Goal: Contribute content: Contribute content

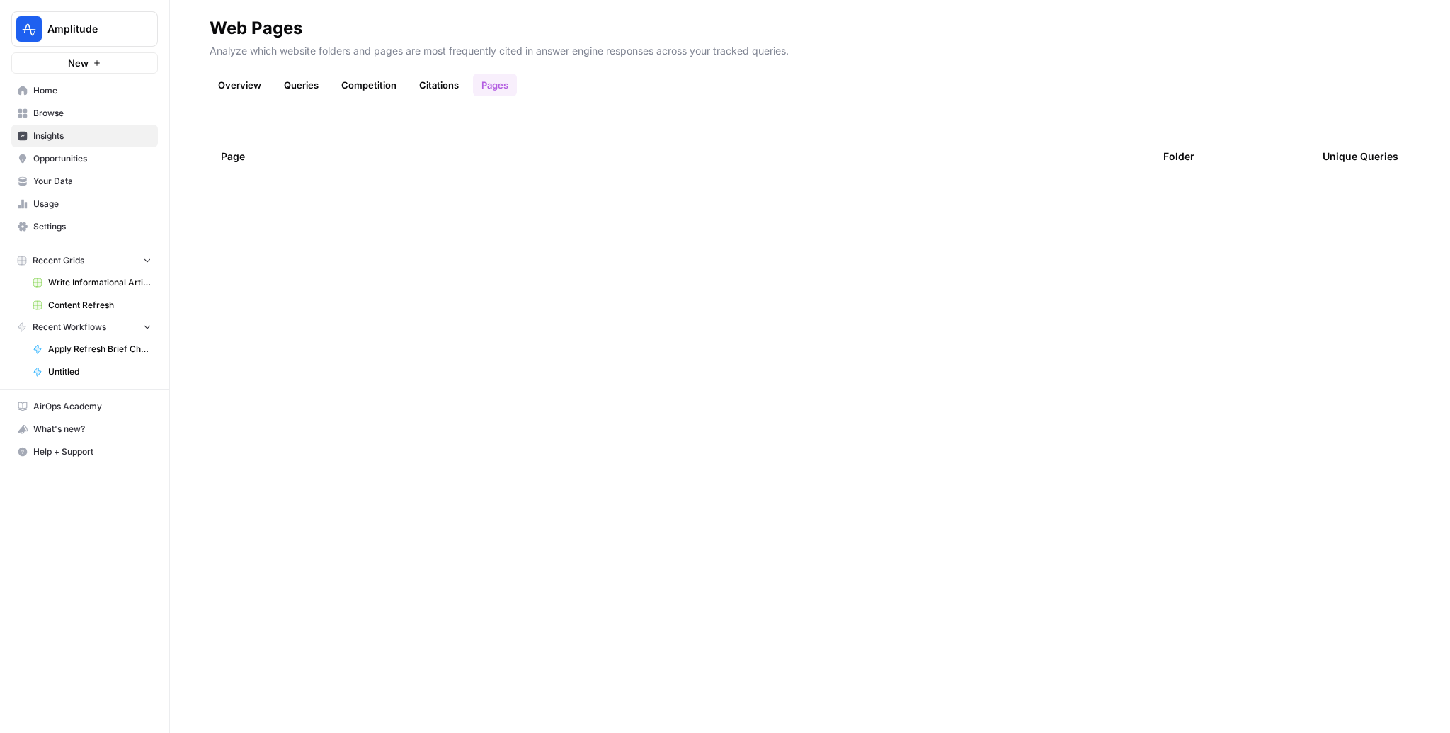
scroll to position [2451, 0]
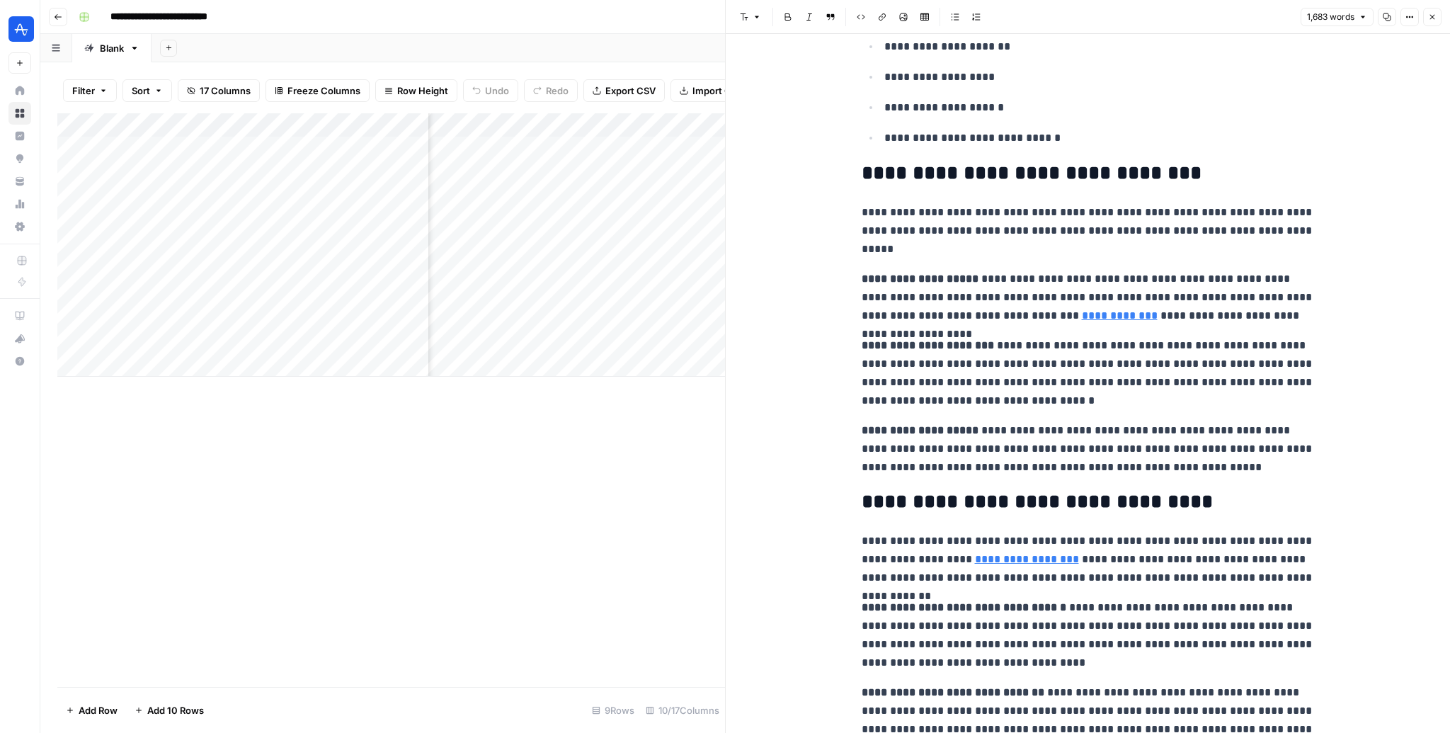
scroll to position [1093, 0]
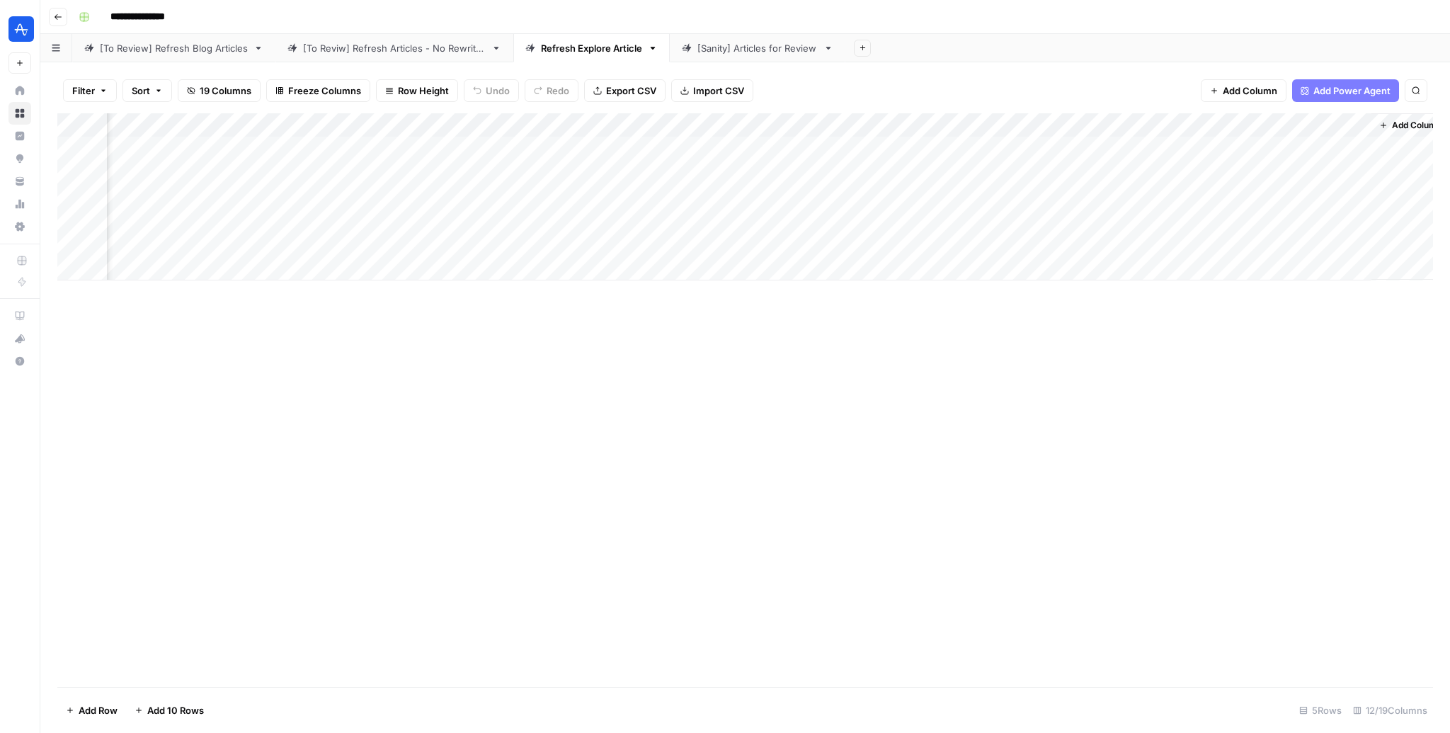
scroll to position [0, 396]
click at [1343, 171] on div "Add Column" at bounding box center [745, 196] width 1376 height 167
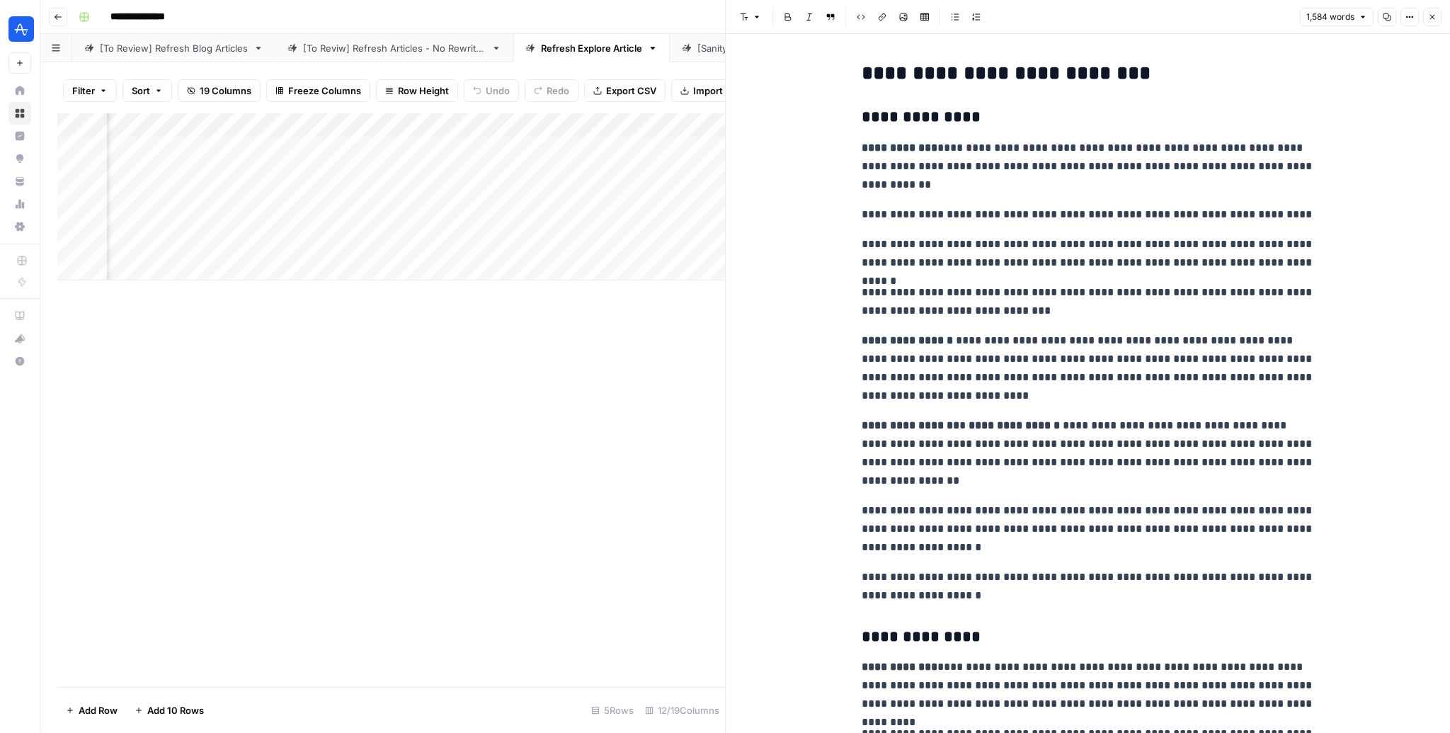
scroll to position [15, 0]
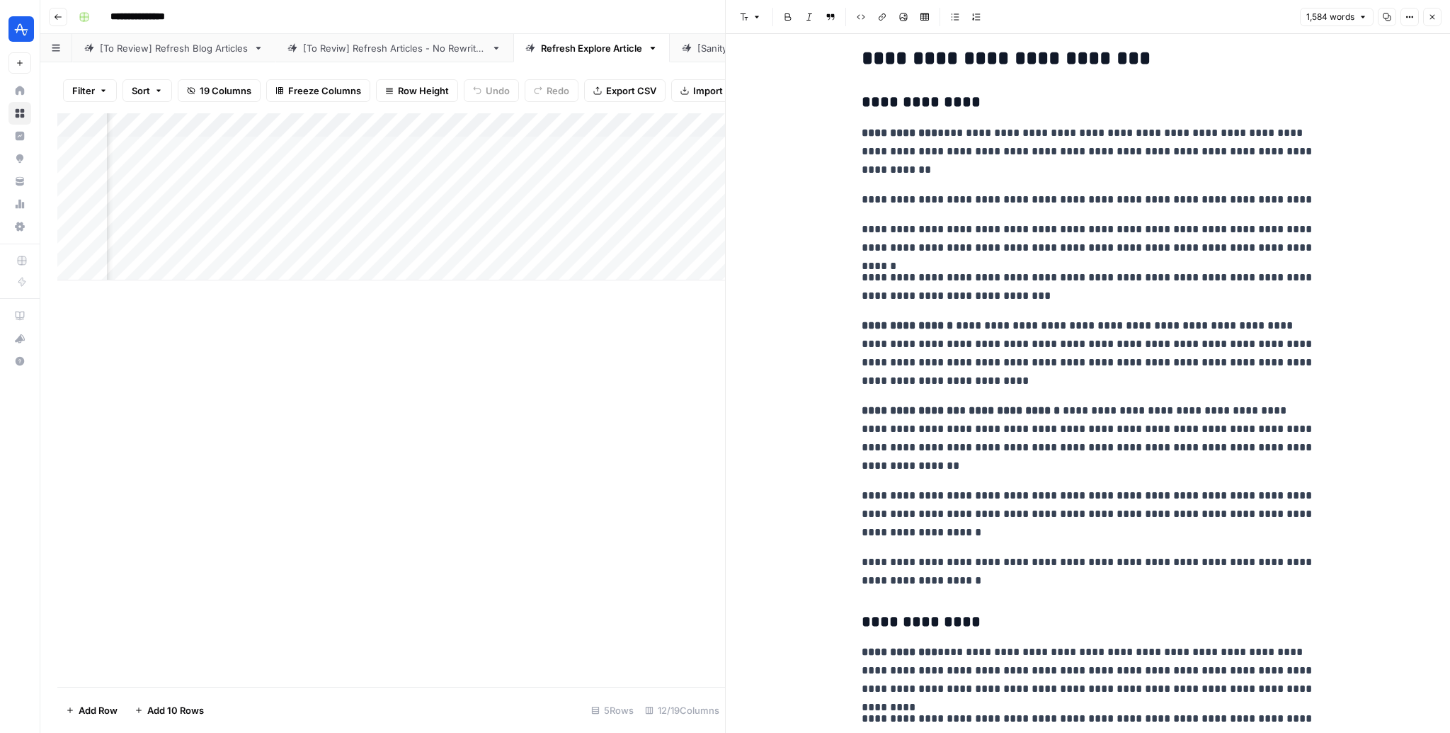
click at [1436, 18] on icon "button" at bounding box center [1432, 17] width 8 height 8
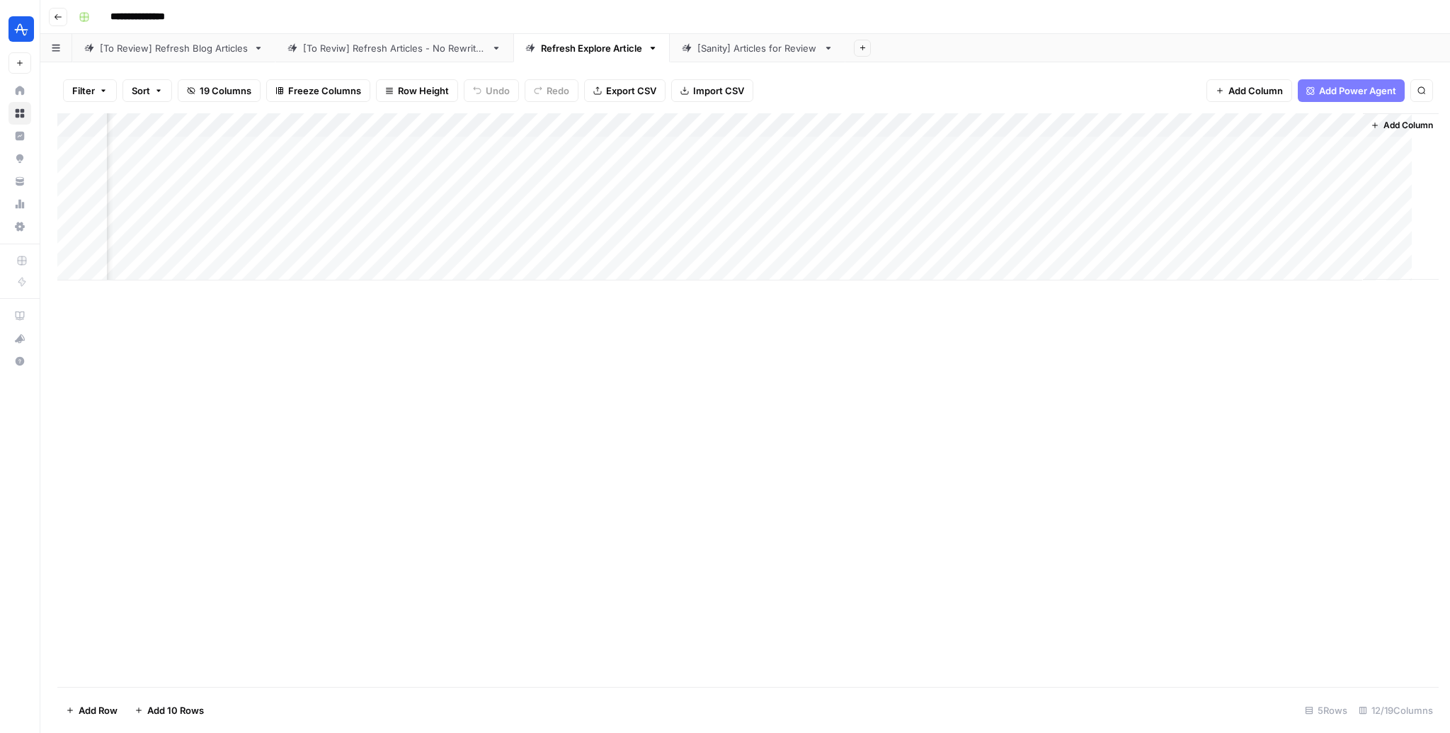
scroll to position [0, 379]
click at [1212, 168] on div "Add Column" at bounding box center [745, 196] width 1376 height 167
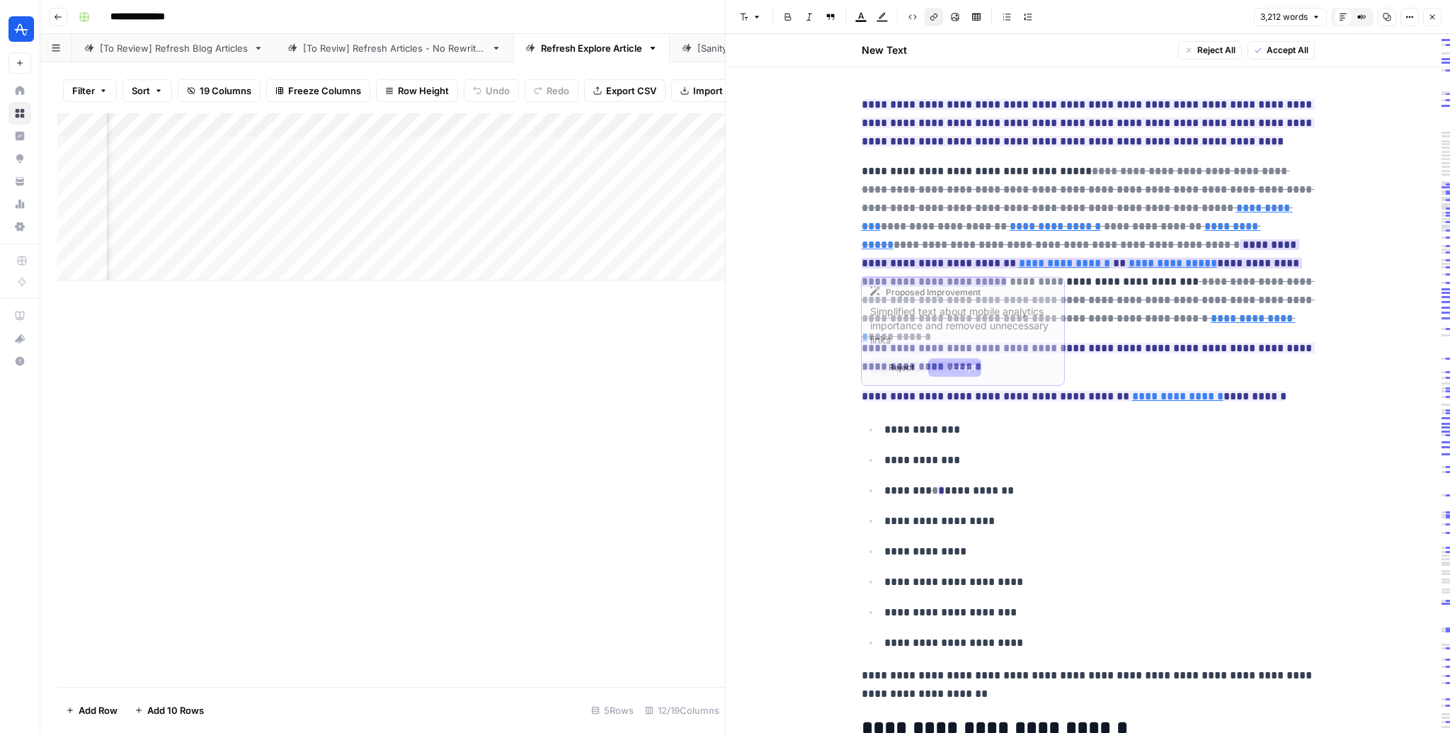
click at [1128, 265] on link "**********" at bounding box center [1172, 263] width 88 height 11
click at [1065, 238] on icon at bounding box center [1067, 242] width 8 height 8
click at [1034, 240] on input "[URL][DOMAIN_NAME]" at bounding box center [957, 242] width 188 height 14
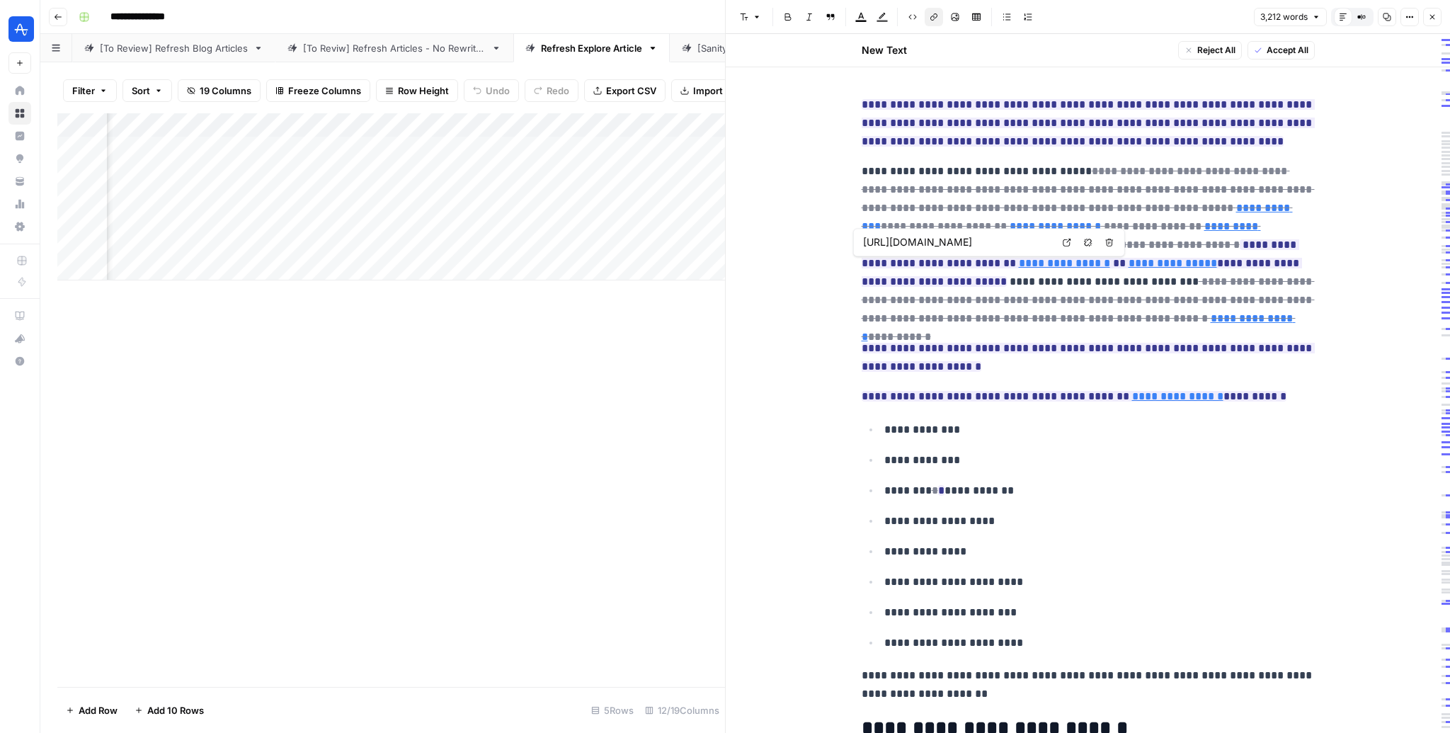
click at [1034, 240] on input "[URL][DOMAIN_NAME]" at bounding box center [957, 242] width 188 height 14
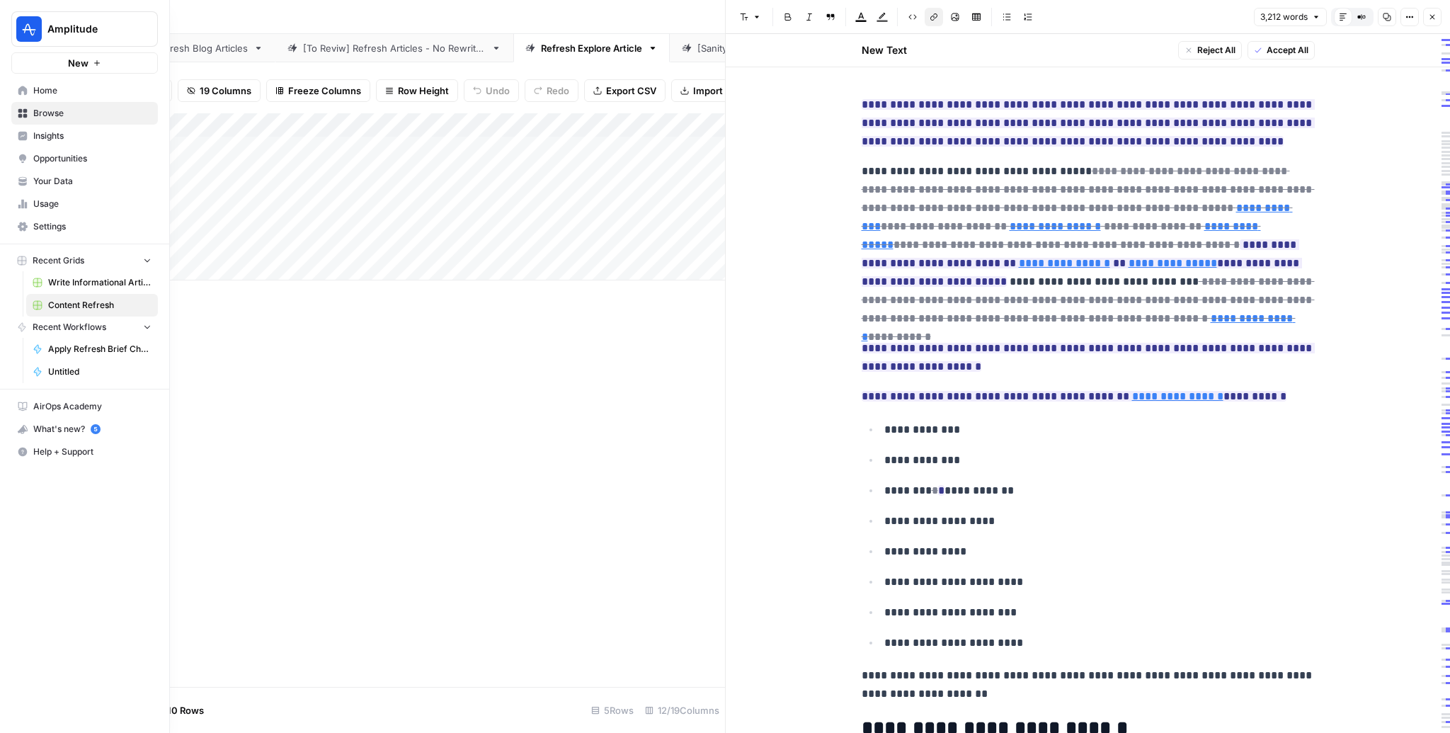
click at [21, 87] on icon at bounding box center [22, 90] width 9 height 9
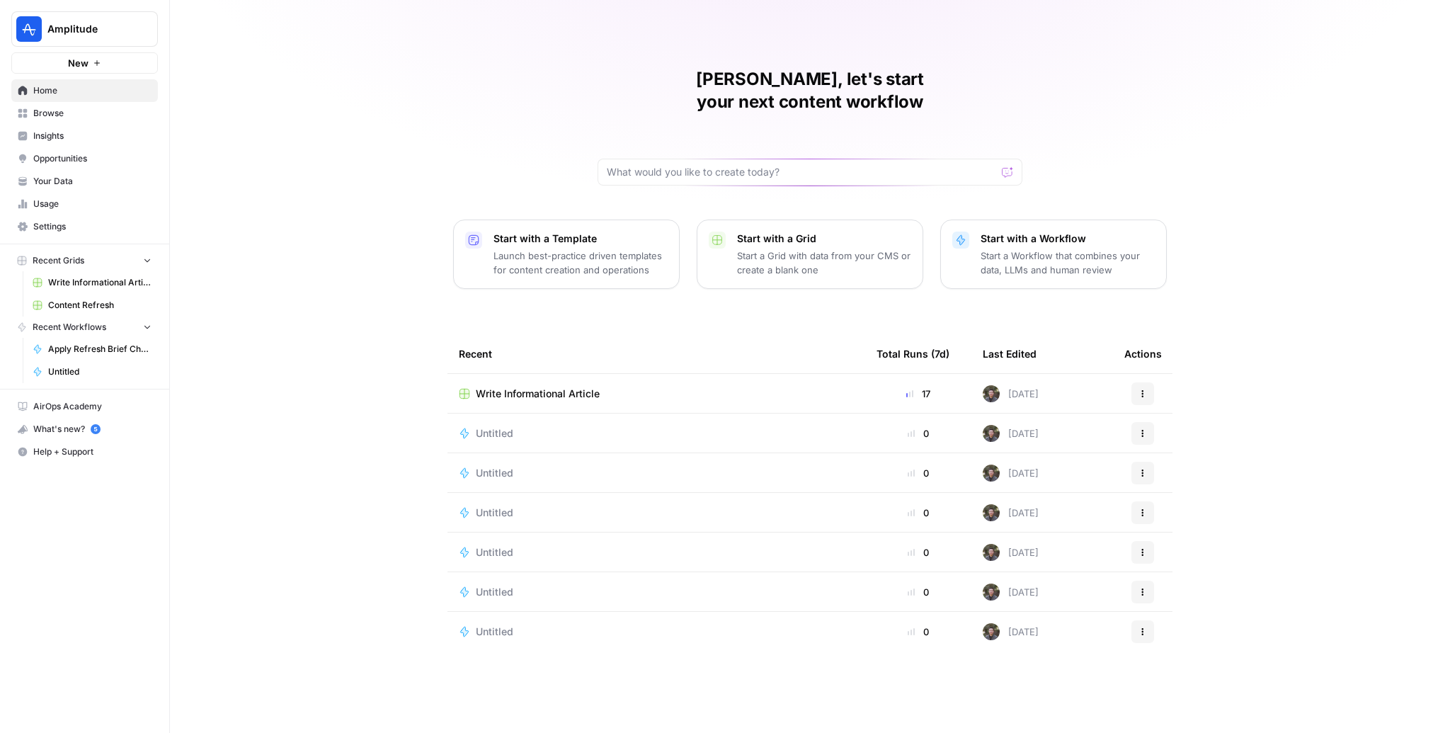
click at [47, 178] on span "Your Data" at bounding box center [92, 181] width 118 height 13
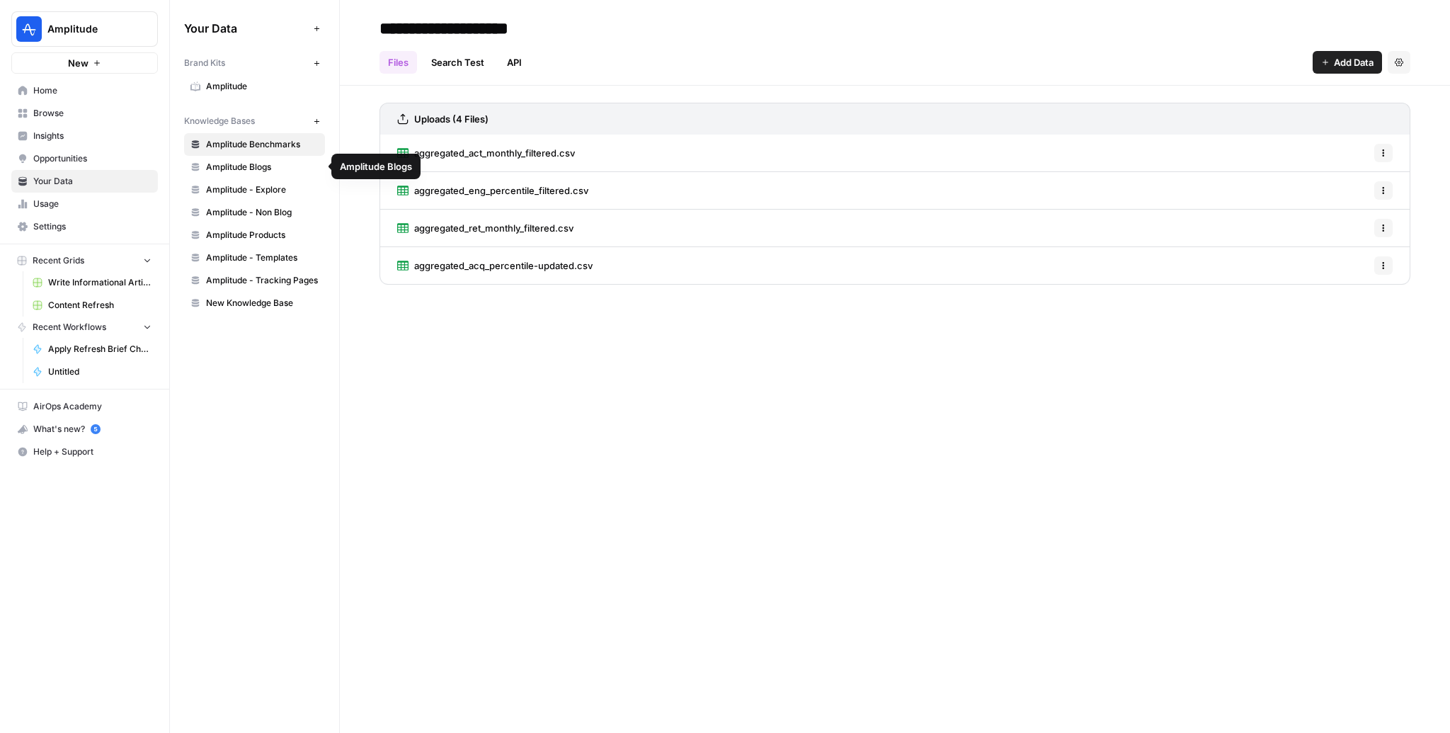
click at [262, 164] on span "Amplitude Blogs" at bounding box center [262, 167] width 113 height 13
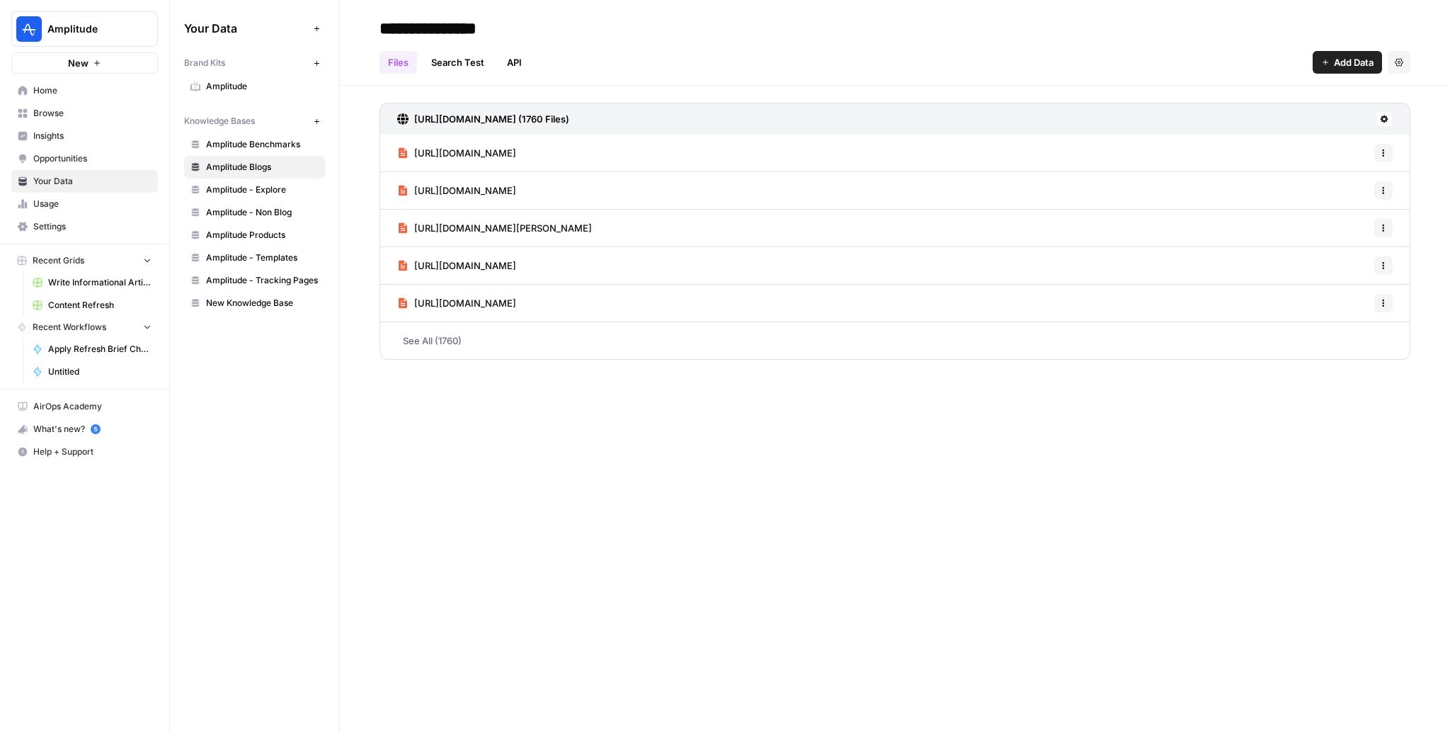
click at [431, 336] on link "See All (1760)" at bounding box center [894, 340] width 1031 height 37
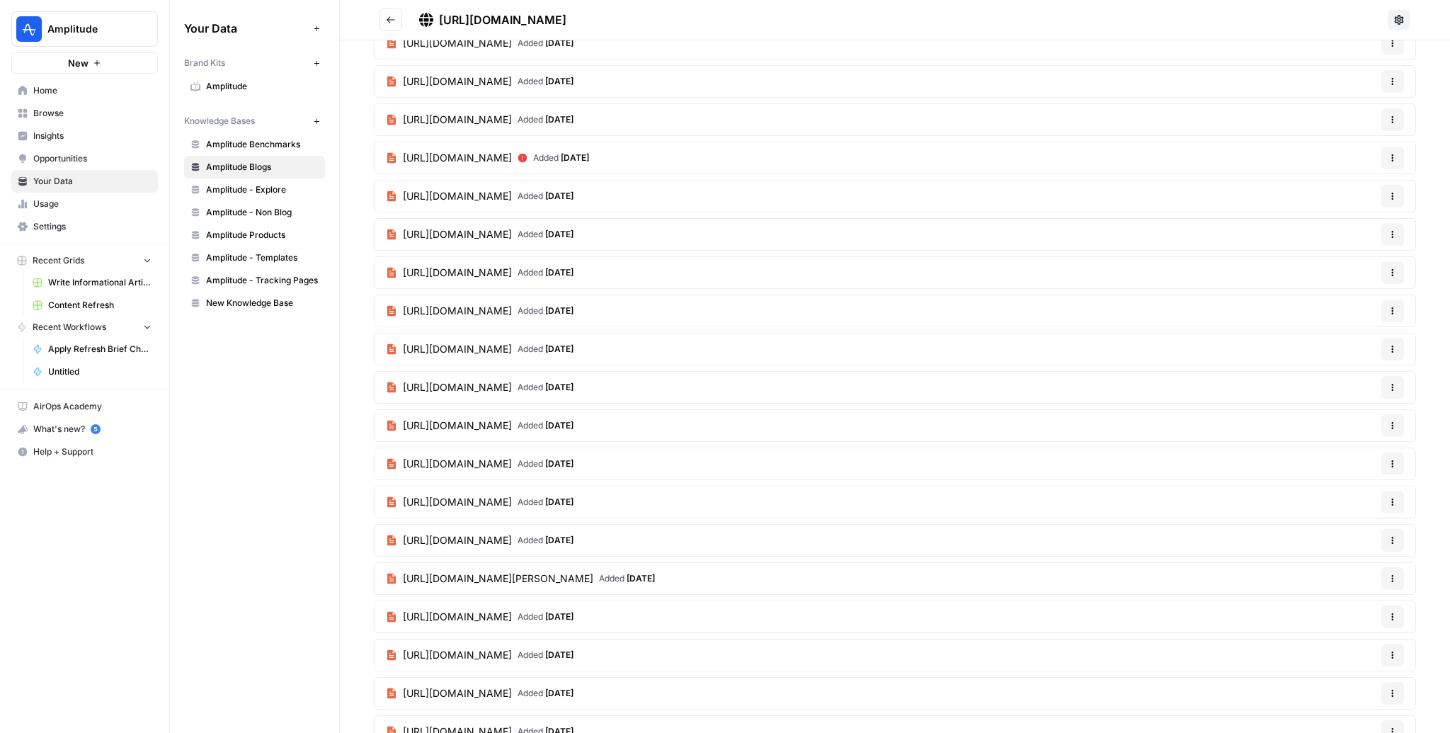
scroll to position [1390, 0]
click at [527, 154] on icon at bounding box center [522, 158] width 9 height 9
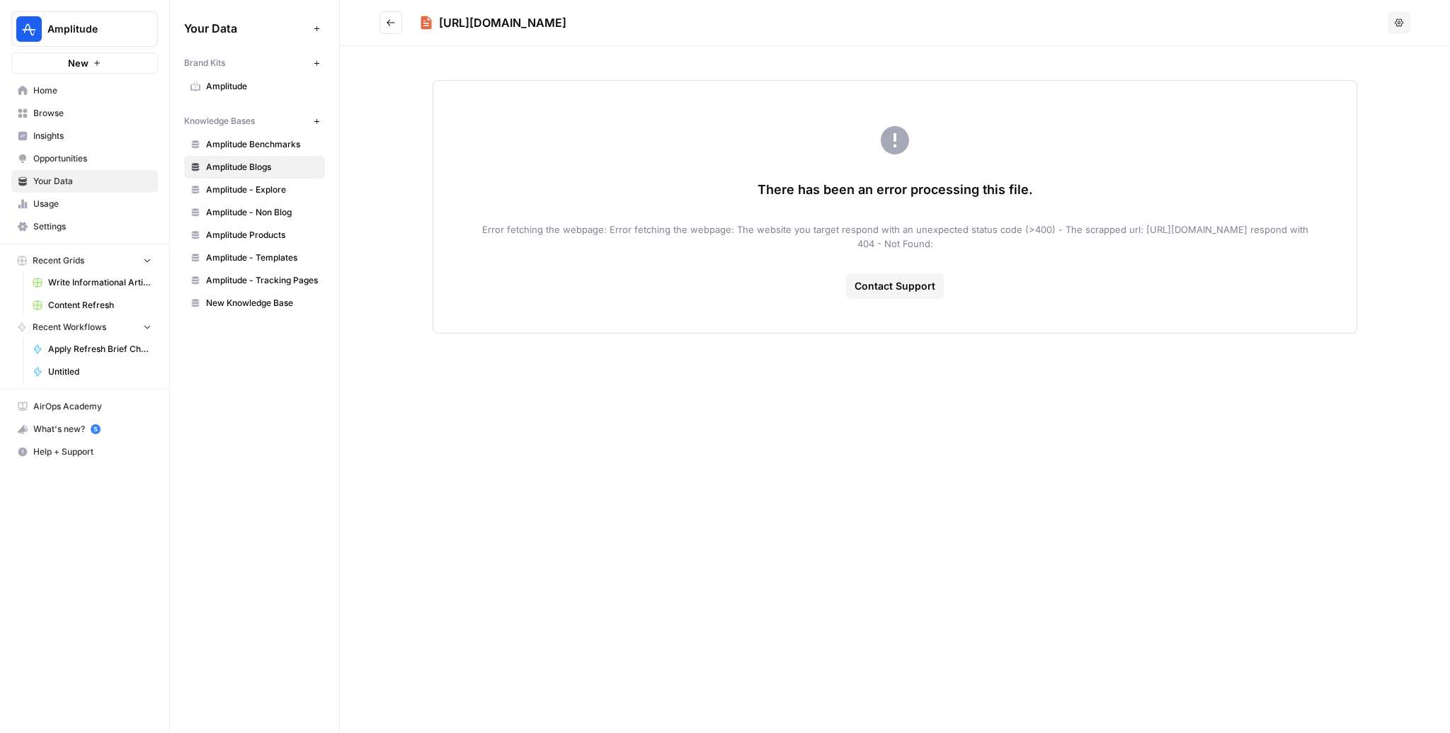
click at [392, 22] on icon "Go back" at bounding box center [391, 23] width 10 height 10
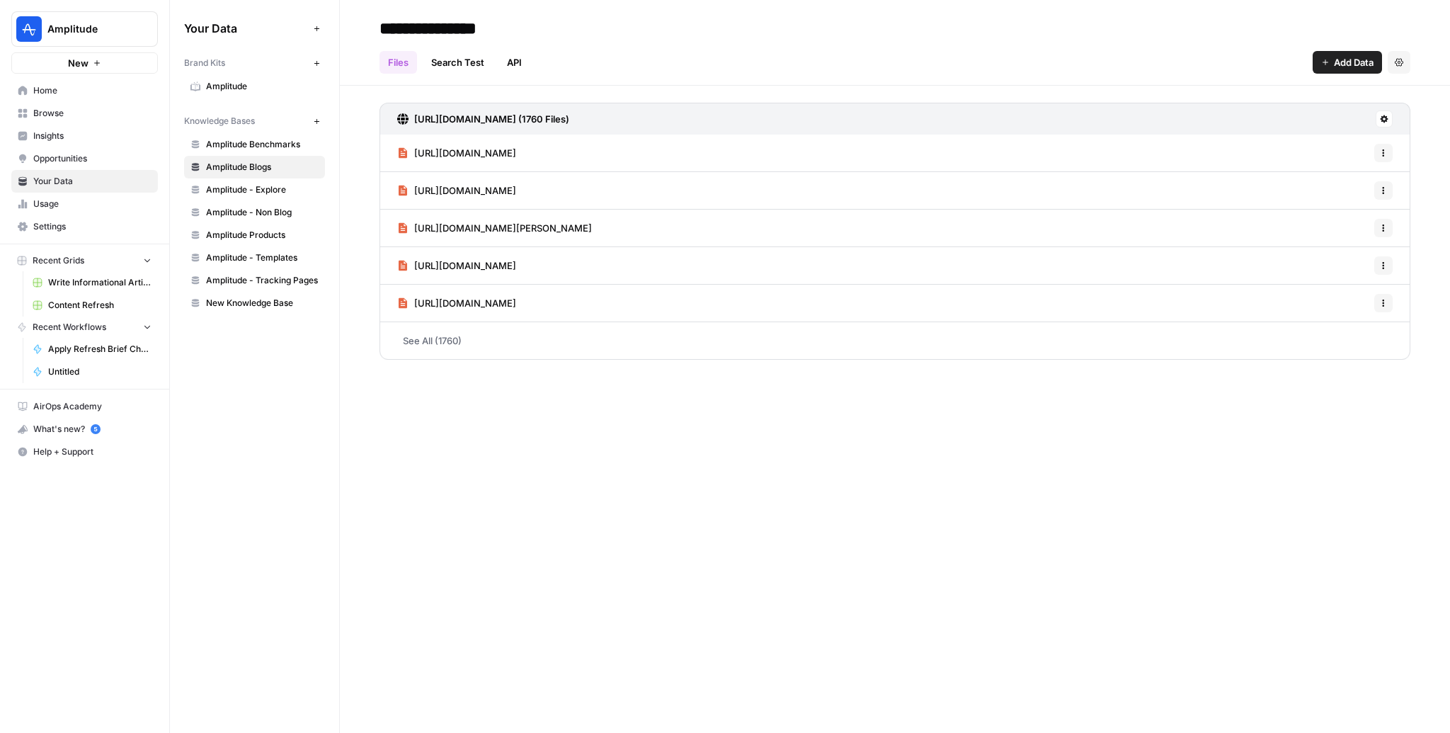
click at [38, 111] on span "Browse" at bounding box center [92, 113] width 118 height 13
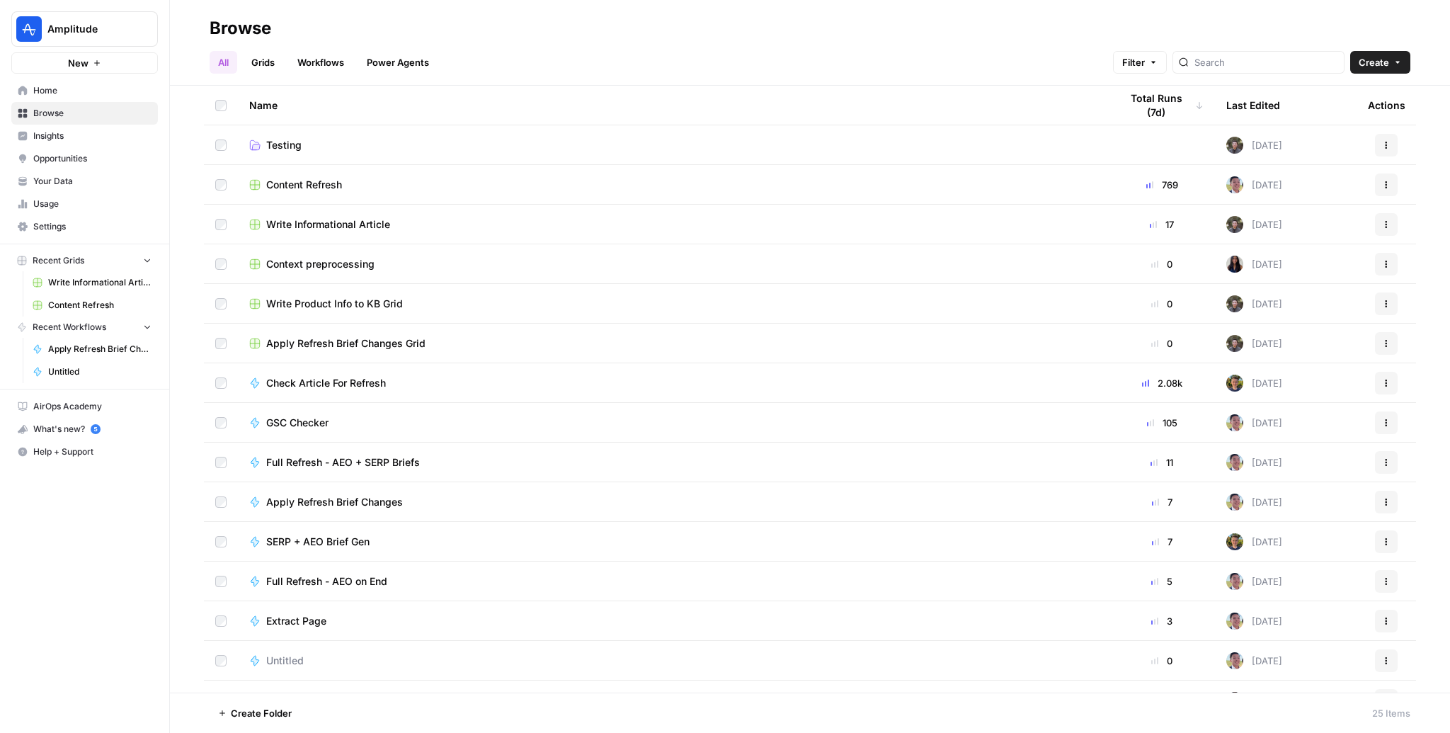
click at [292, 183] on span "Content Refresh" at bounding box center [304, 185] width 76 height 14
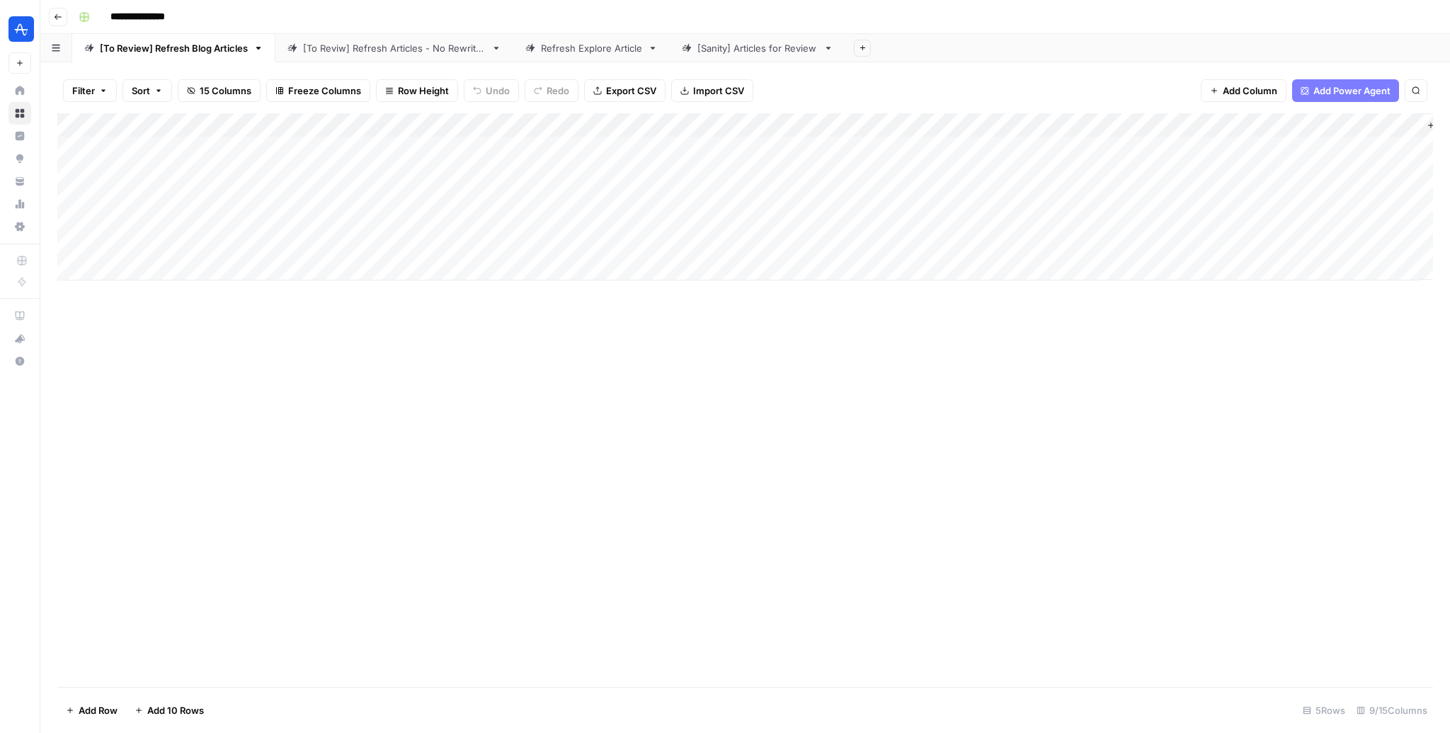
click at [582, 49] on div "Refresh Explore Article" at bounding box center [591, 48] width 101 height 14
click at [1196, 169] on div "Add Column" at bounding box center [745, 196] width 1376 height 167
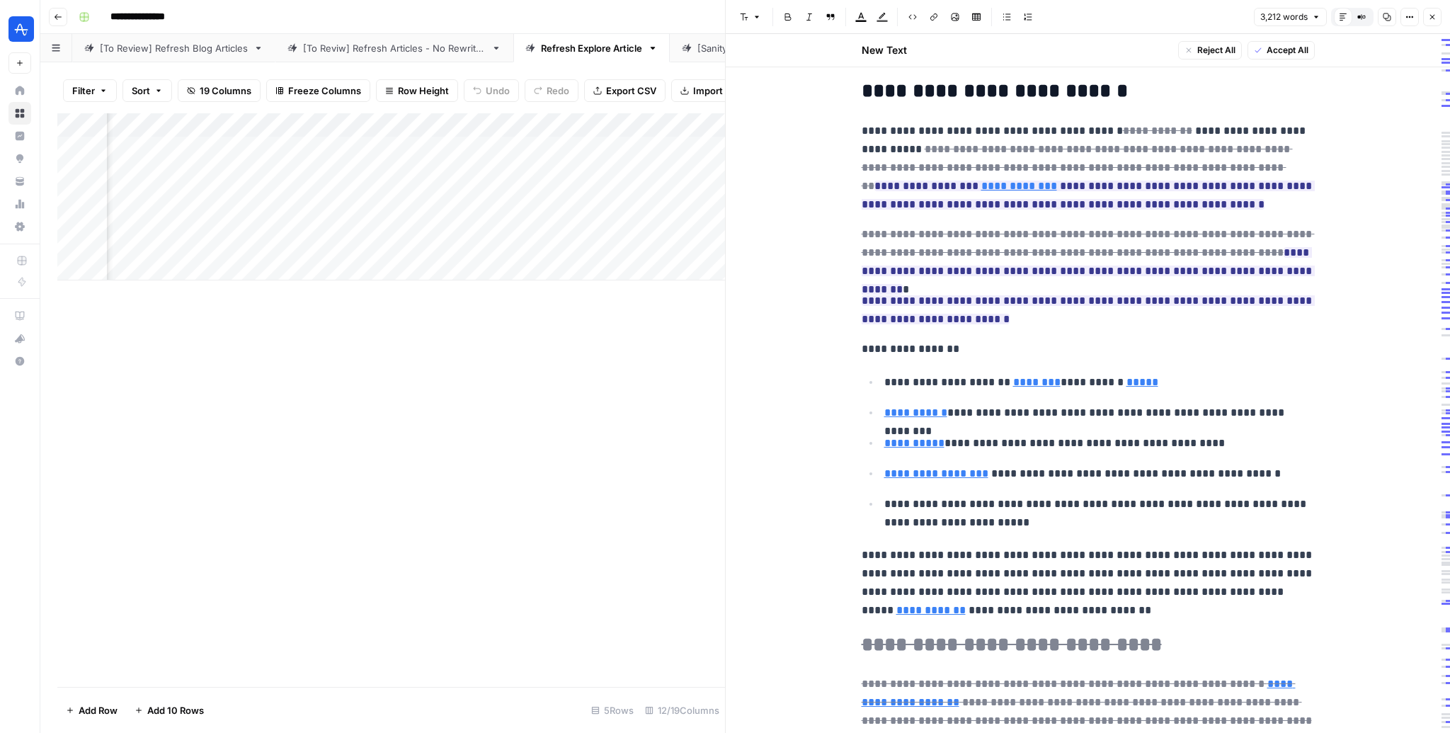
scroll to position [661, 0]
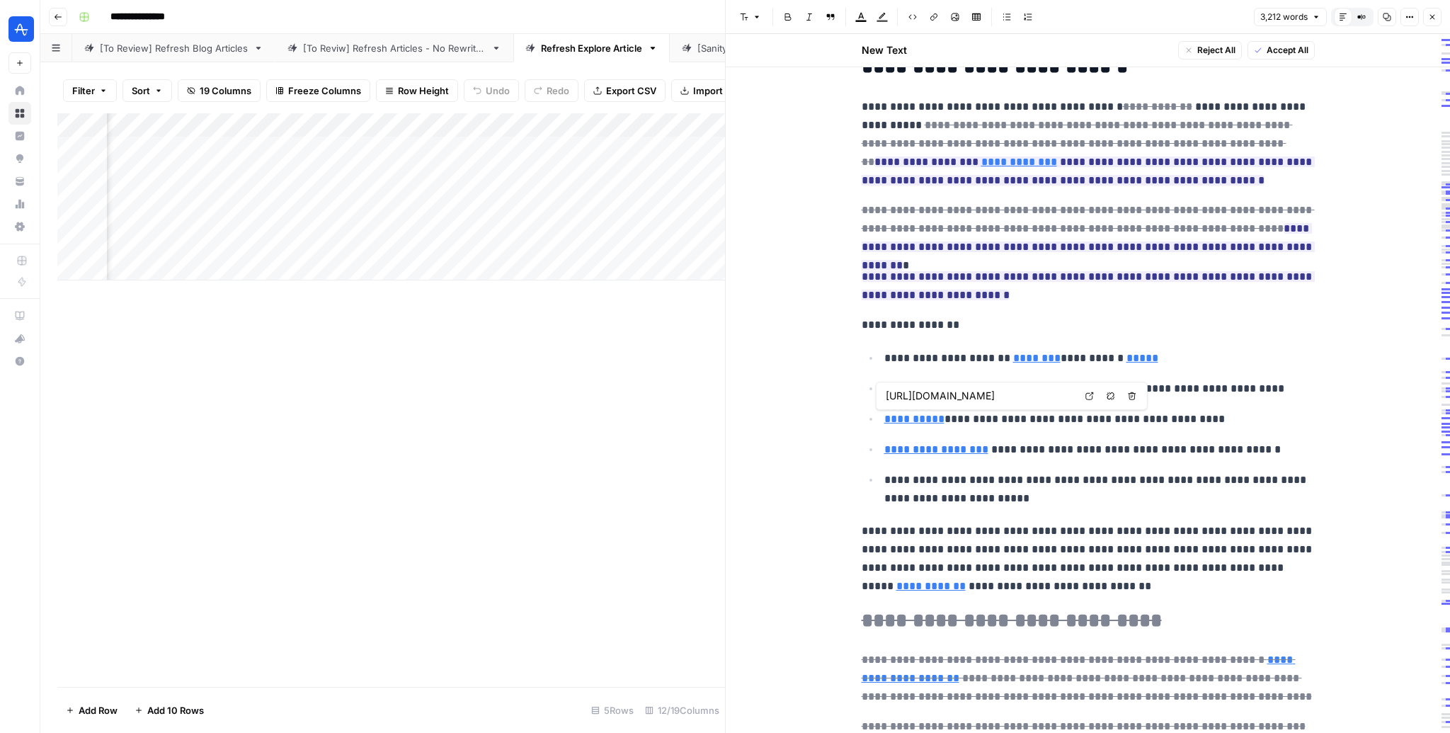
type input "[URL][DOMAIN_NAME]"
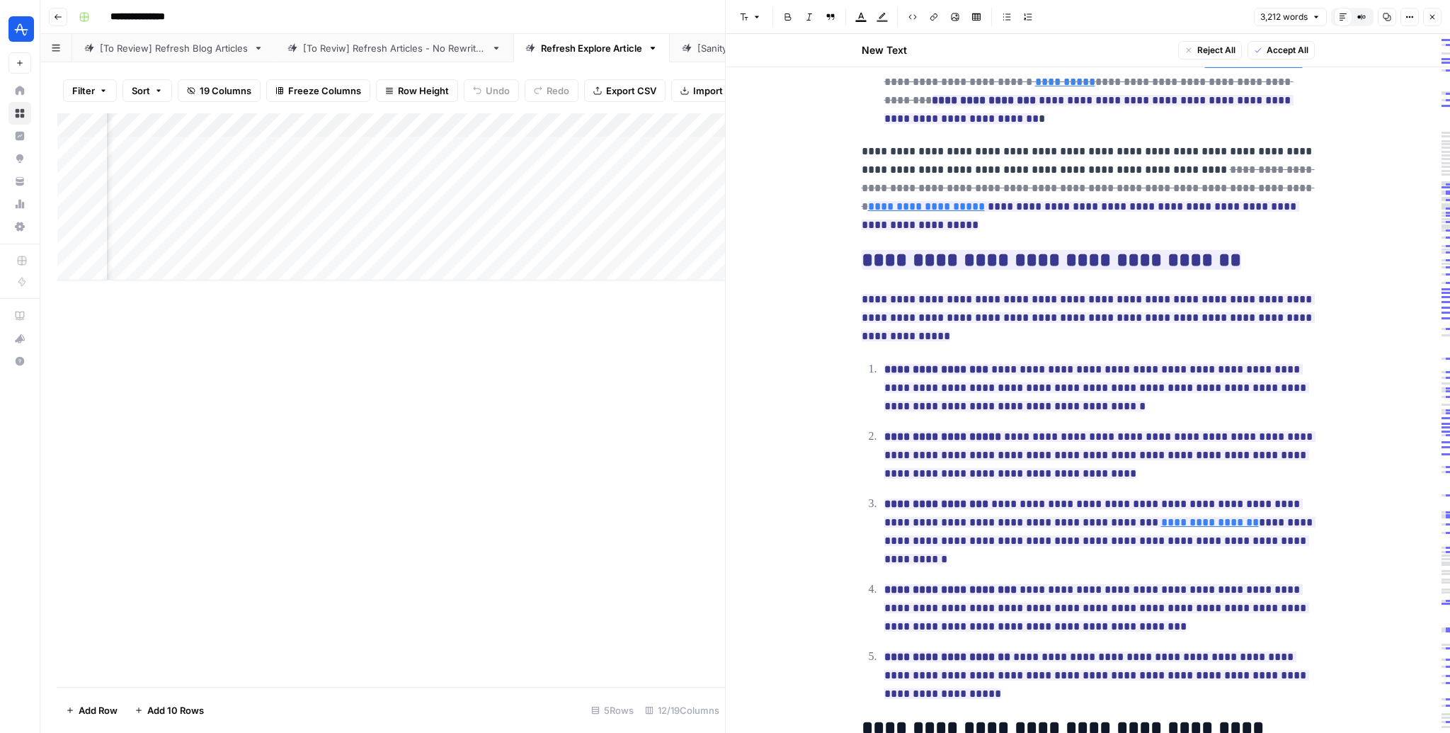
scroll to position [3106, 0]
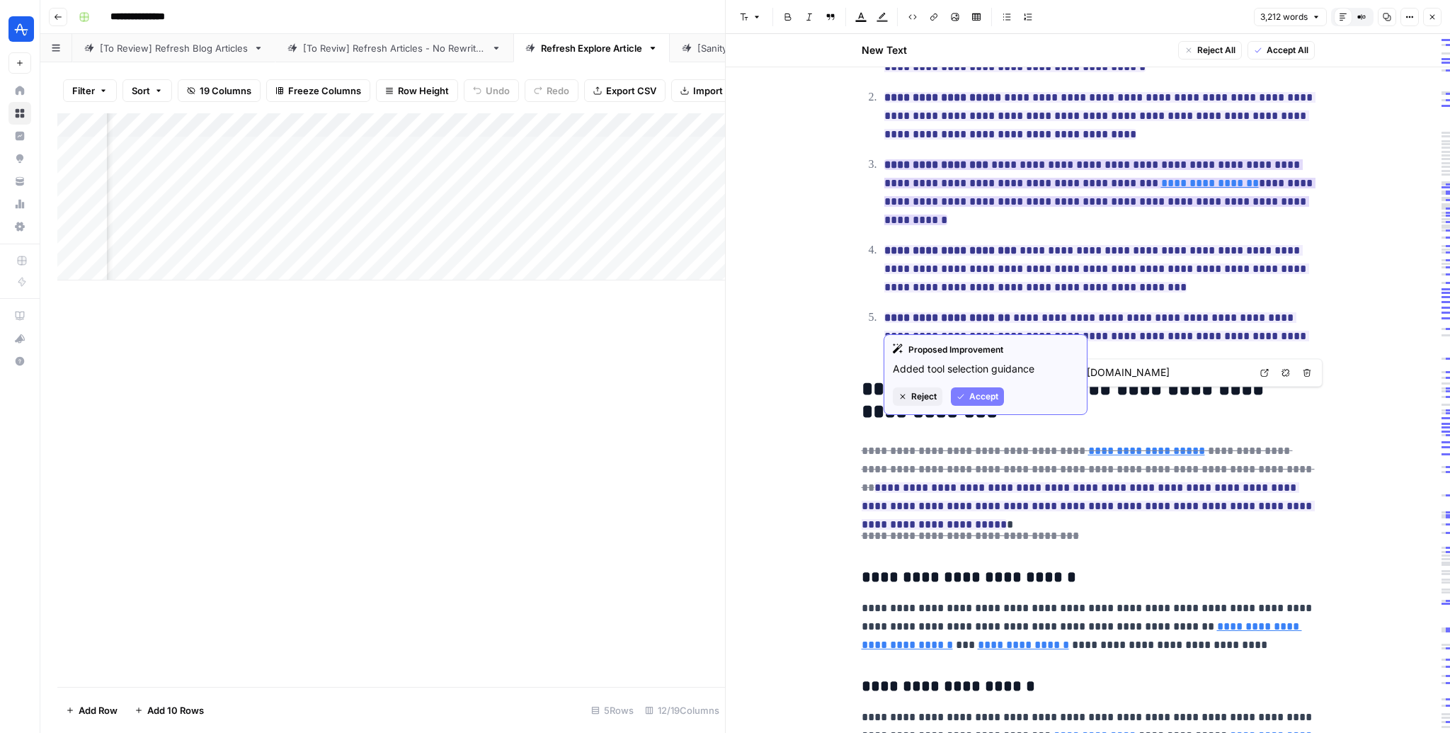
type input "[URL][DOMAIN_NAME]"
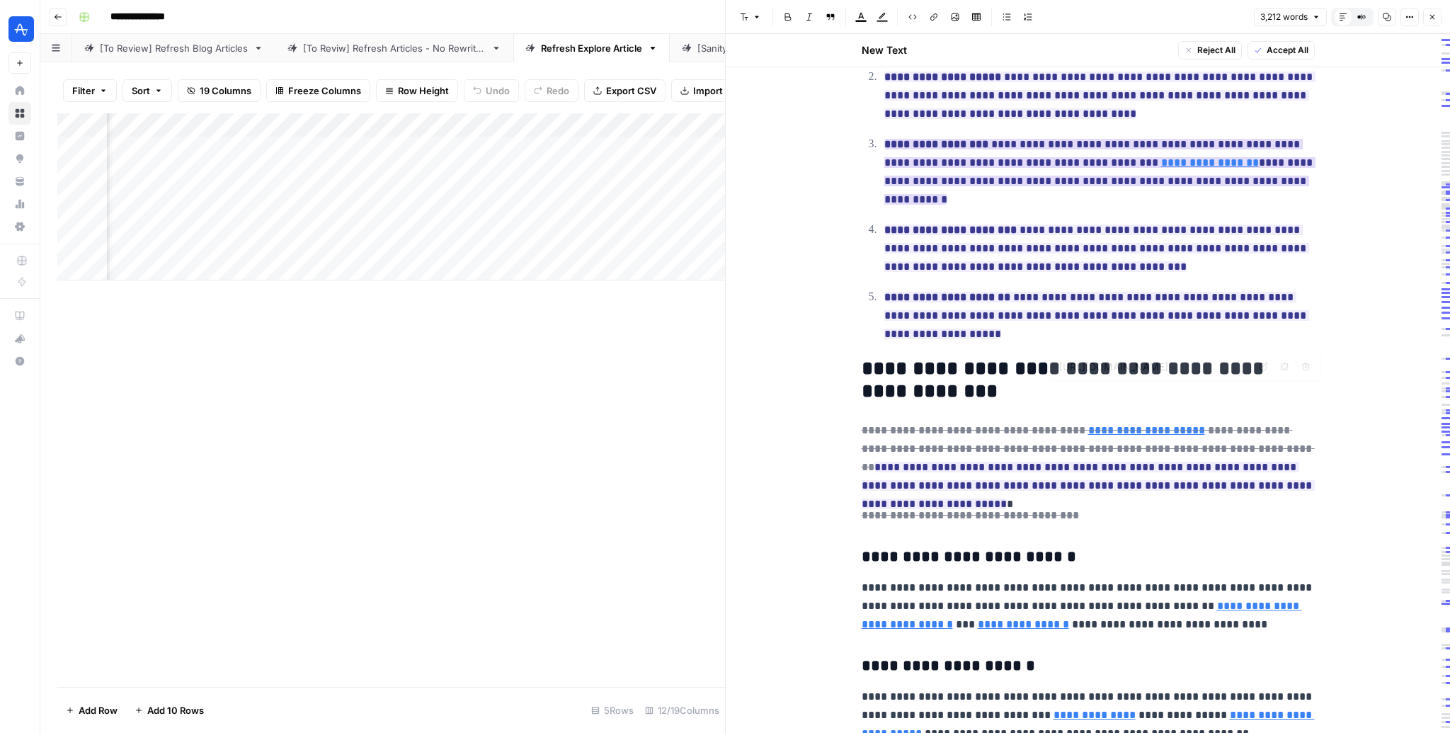
scroll to position [3412, 0]
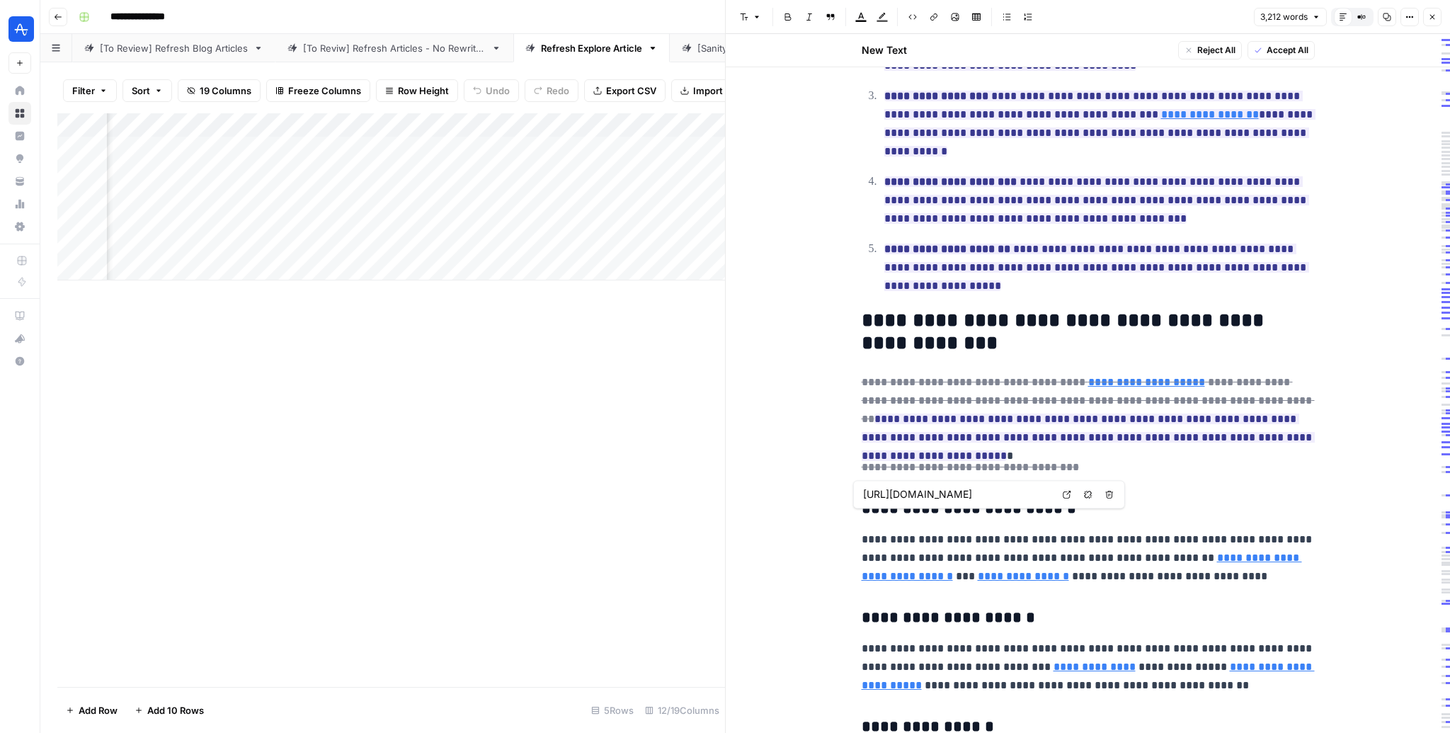
type input "[URL][DOMAIN_NAME]"
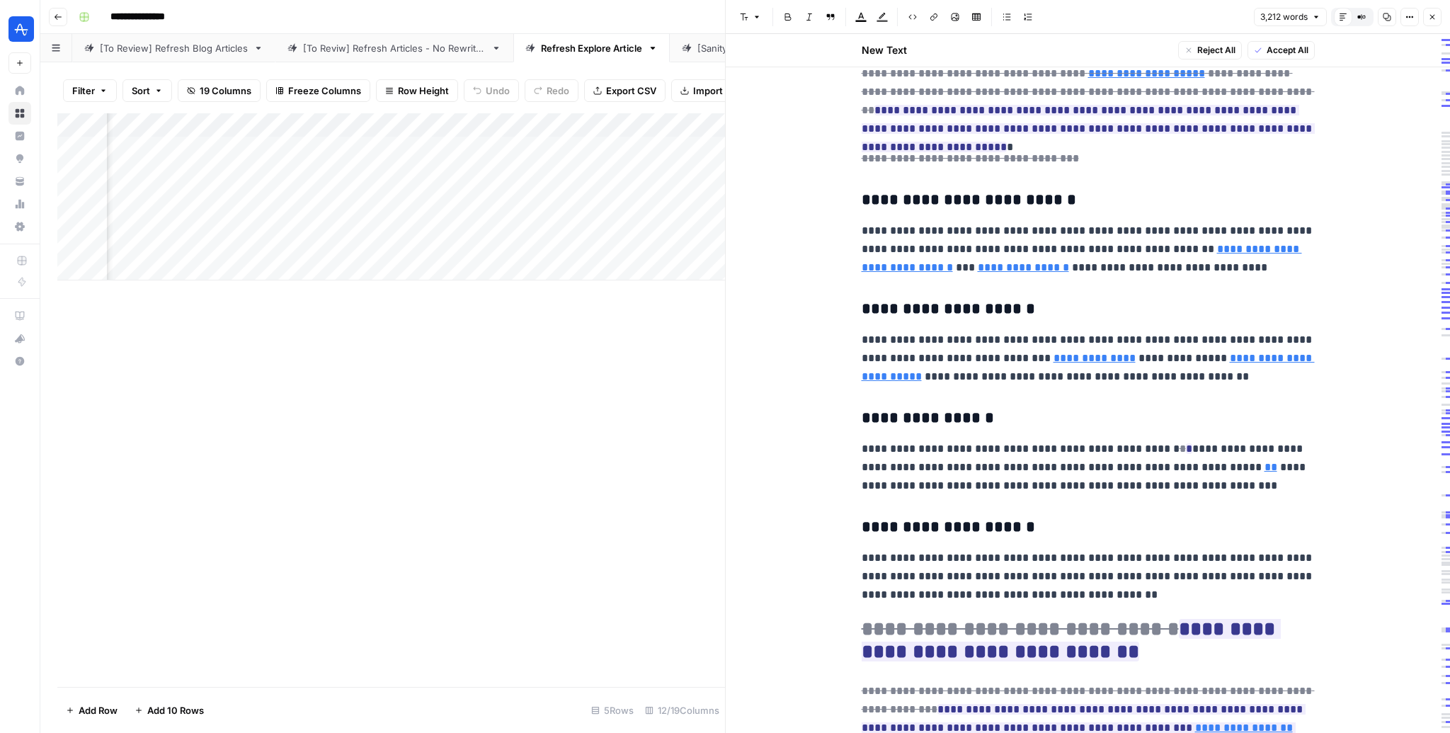
scroll to position [0, 997]
click at [598, 146] on div "Add Column" at bounding box center [391, 196] width 668 height 167
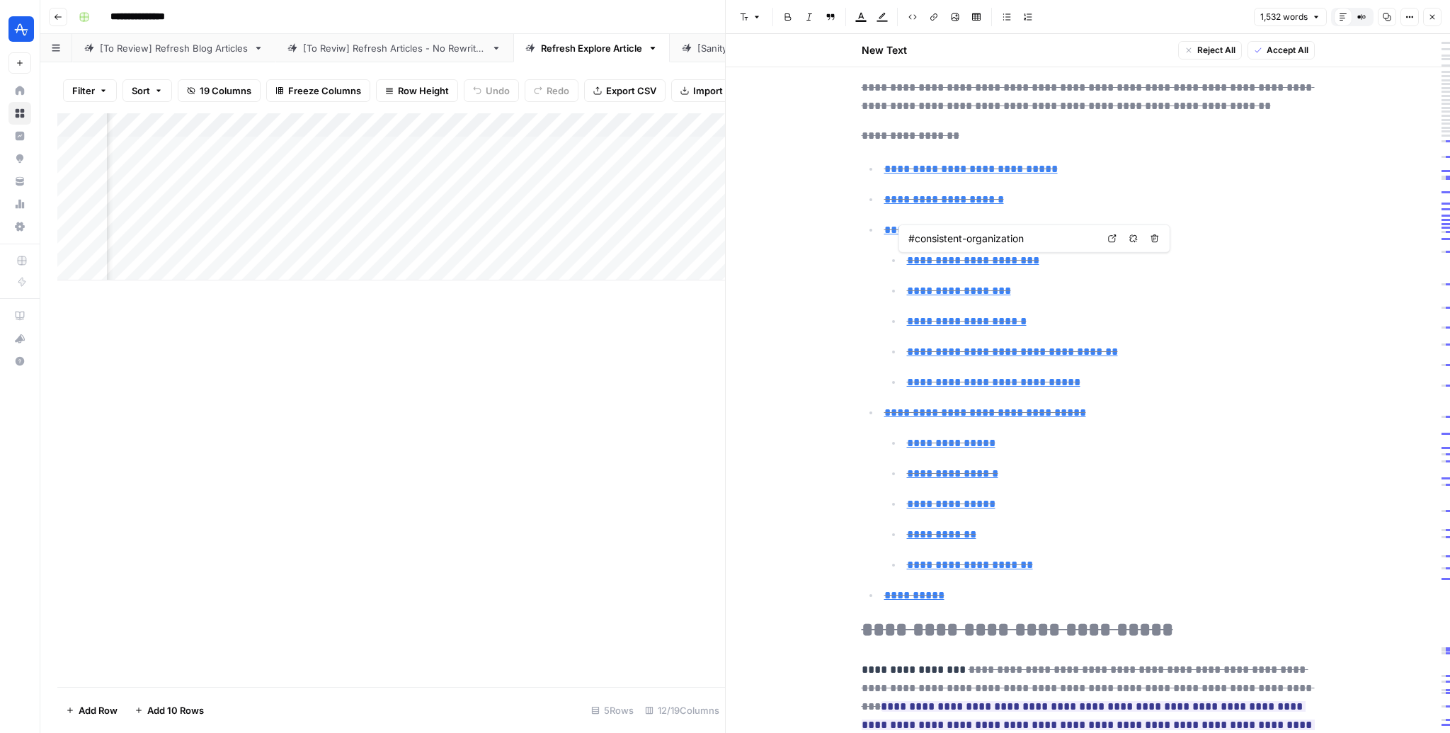
type input "#better-data-access"
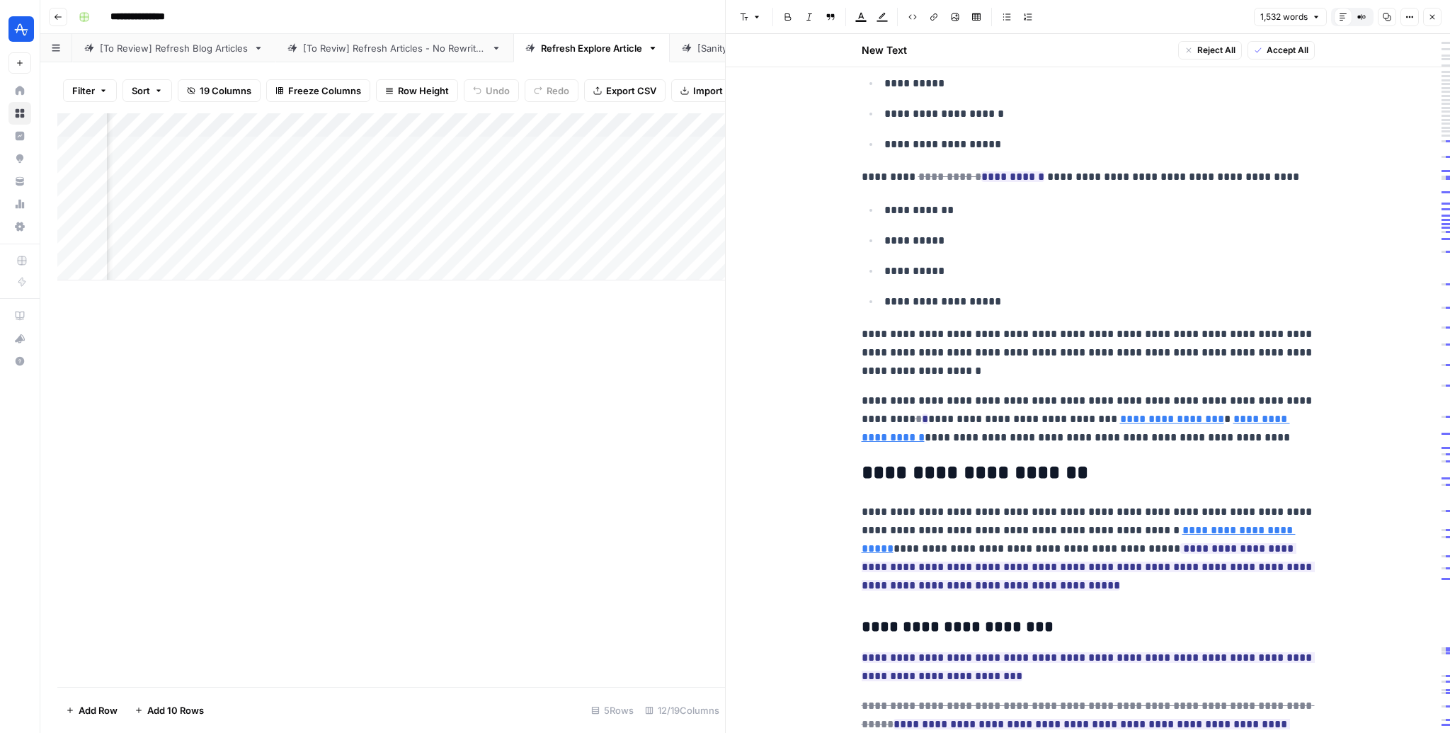
scroll to position [2592, 0]
type input "[URL][DOMAIN_NAME]"
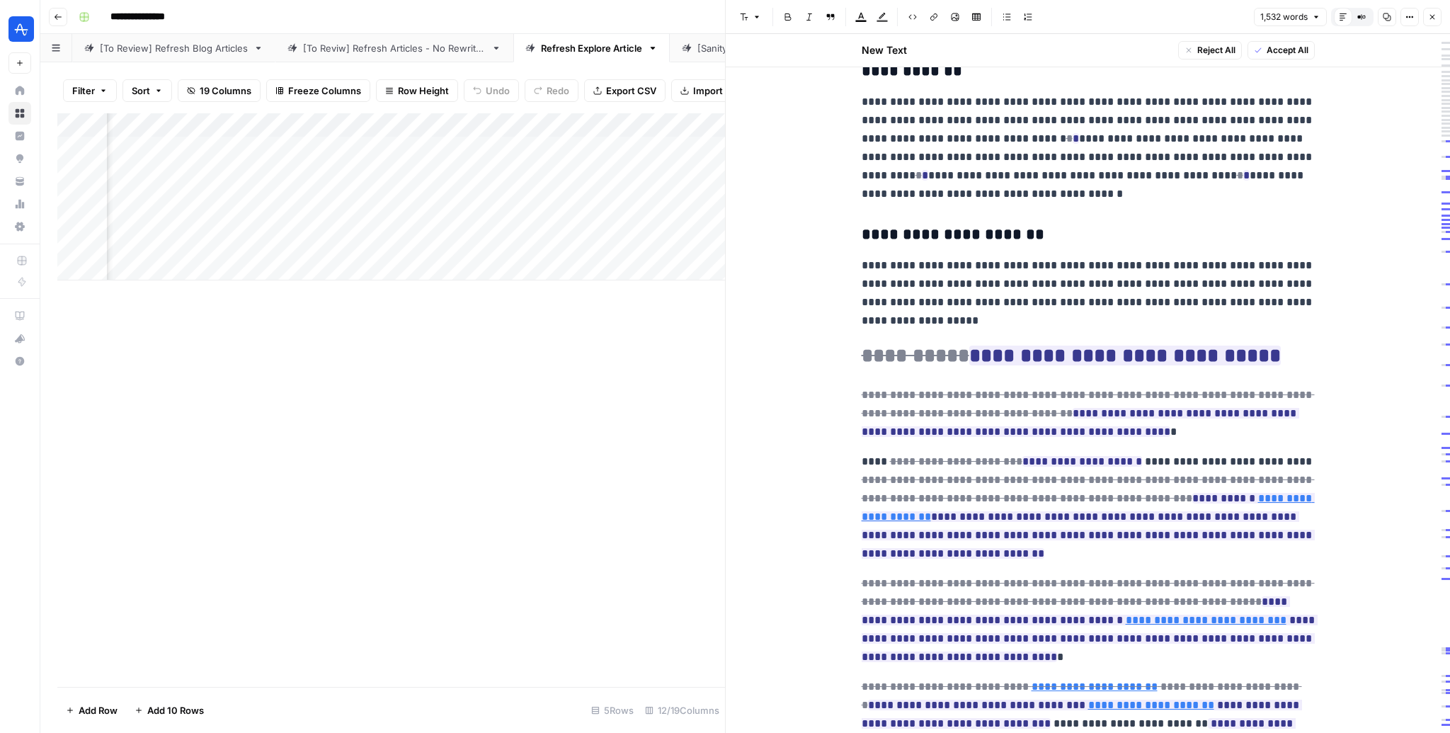
scroll to position [4649, 0]
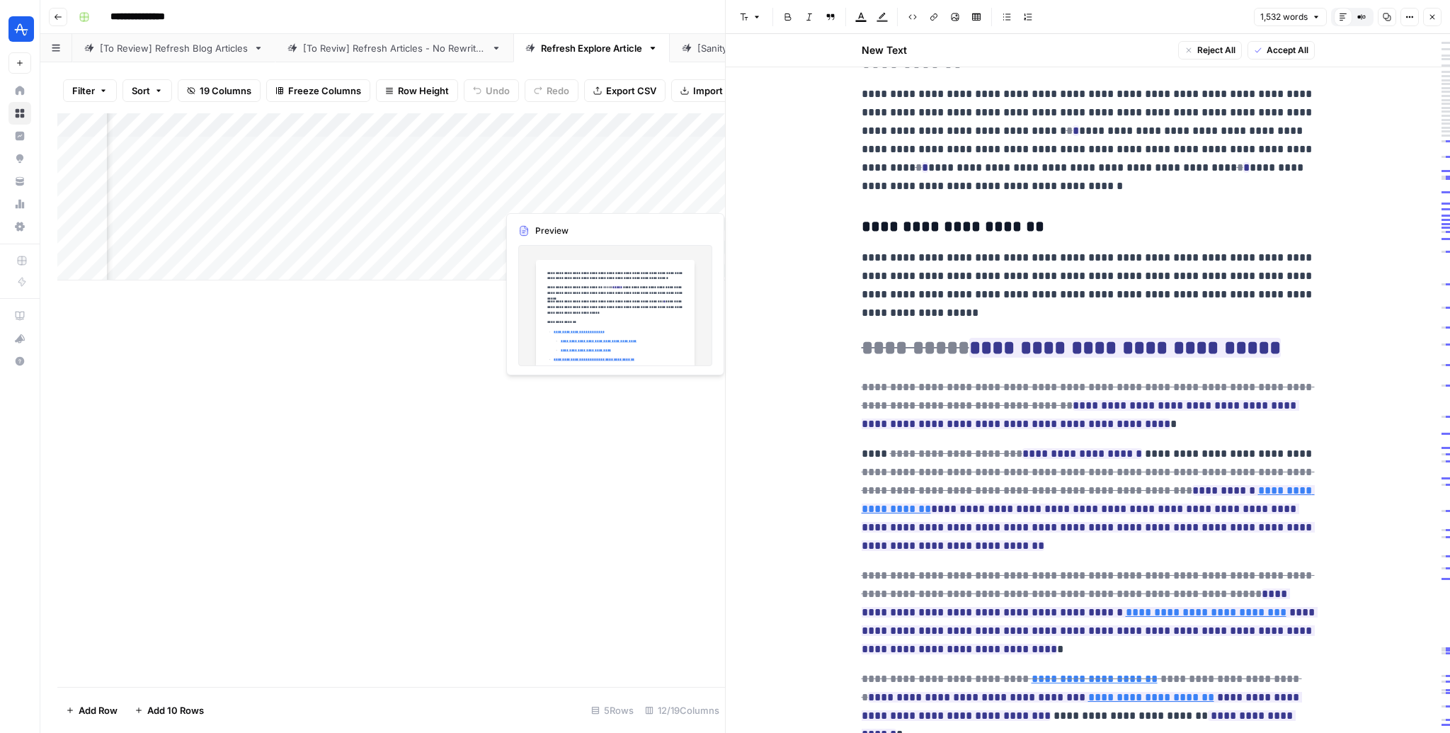
click at [583, 196] on div "Add Column" at bounding box center [391, 196] width 668 height 167
click at [591, 196] on div "Add Column" at bounding box center [391, 196] width 668 height 167
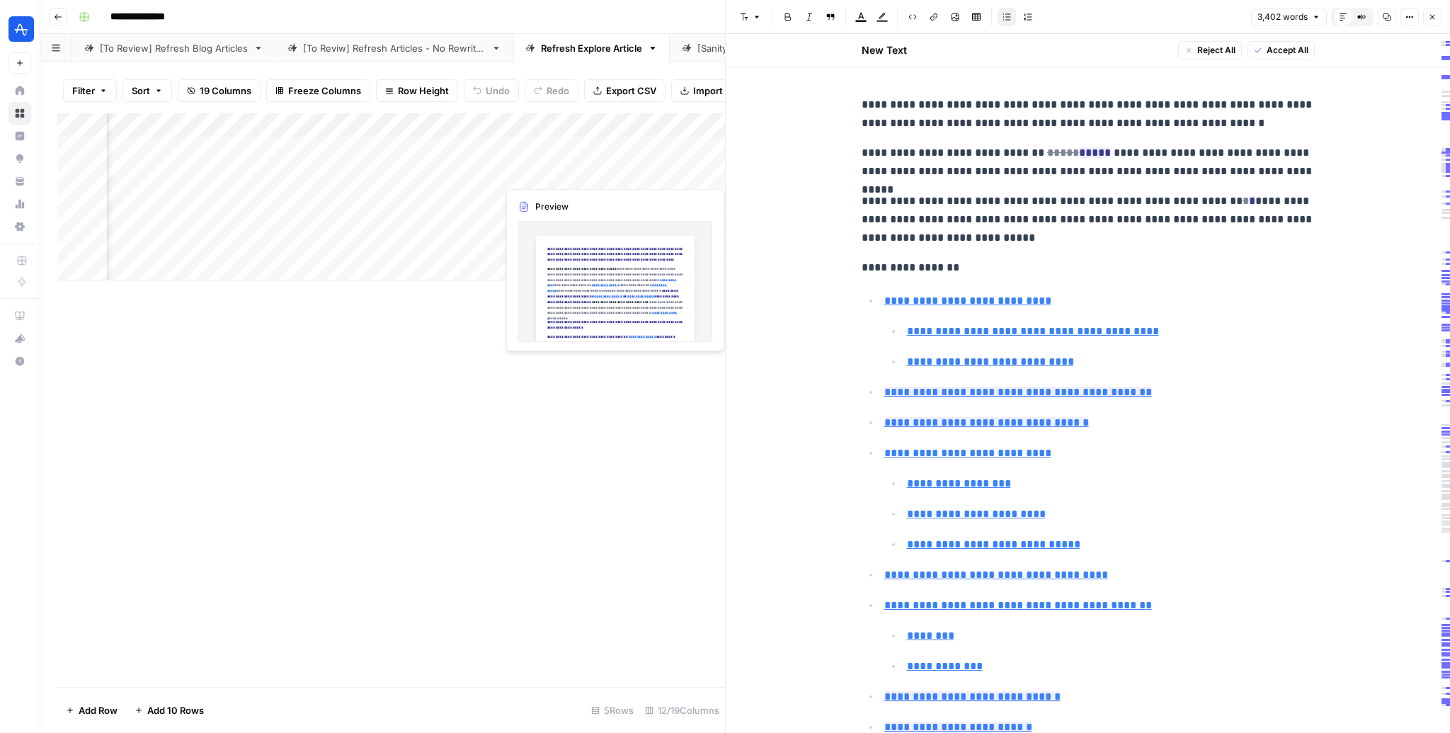
click at [598, 168] on div "Add Column" at bounding box center [391, 196] width 668 height 167
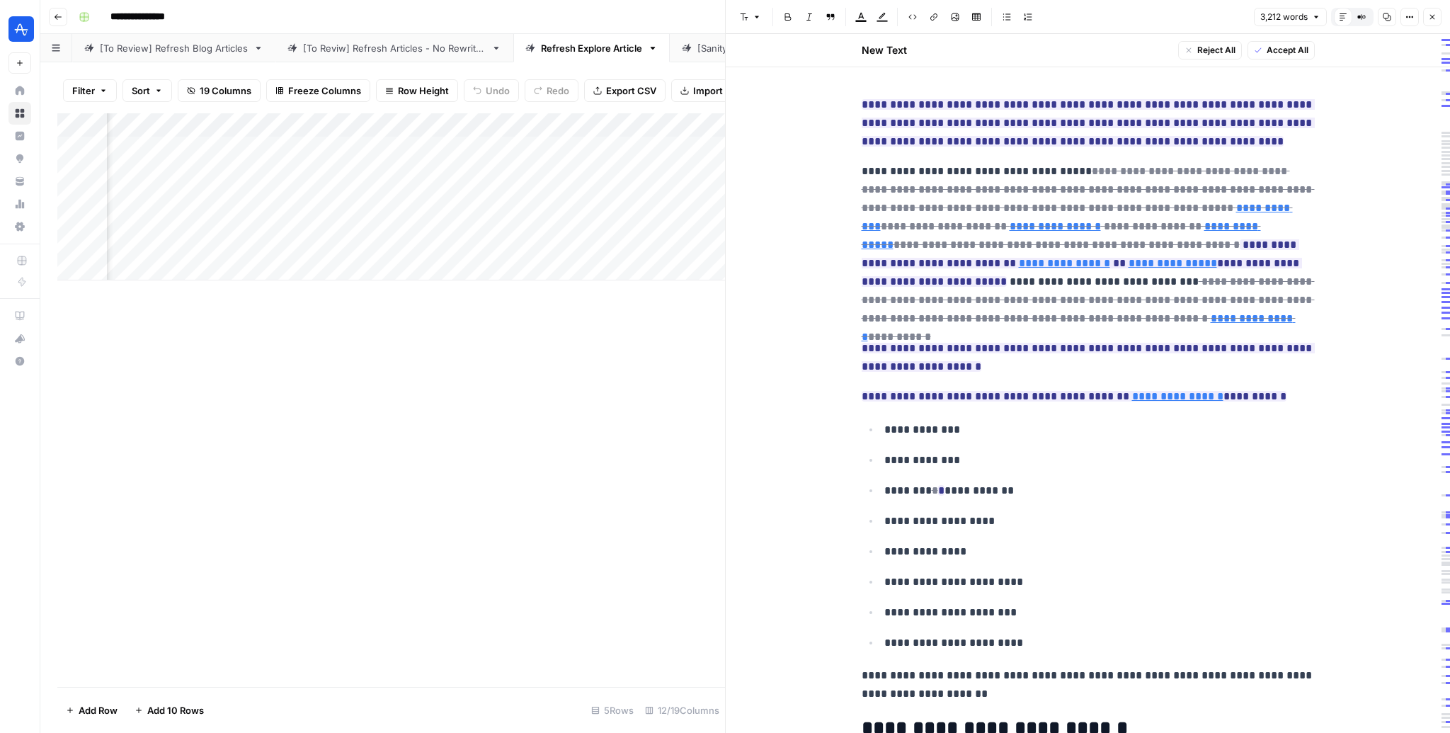
click at [596, 148] on div "Add Column" at bounding box center [391, 196] width 668 height 167
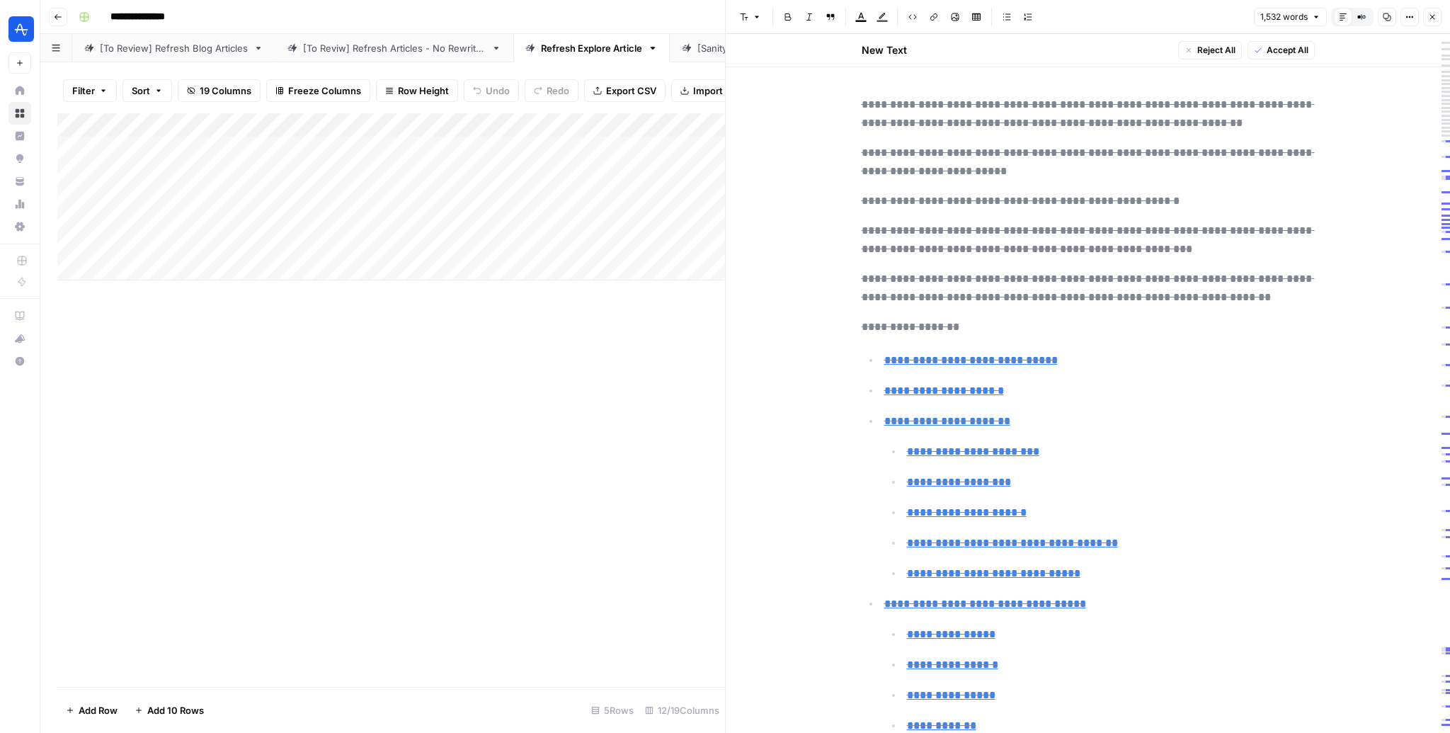
drag, startPoint x: 350, startPoint y: 125, endPoint x: 457, endPoint y: 133, distance: 107.2
click at [451, 132] on div "Add Column" at bounding box center [391, 196] width 668 height 167
click at [52, 16] on button "Go back" at bounding box center [58, 17] width 18 height 18
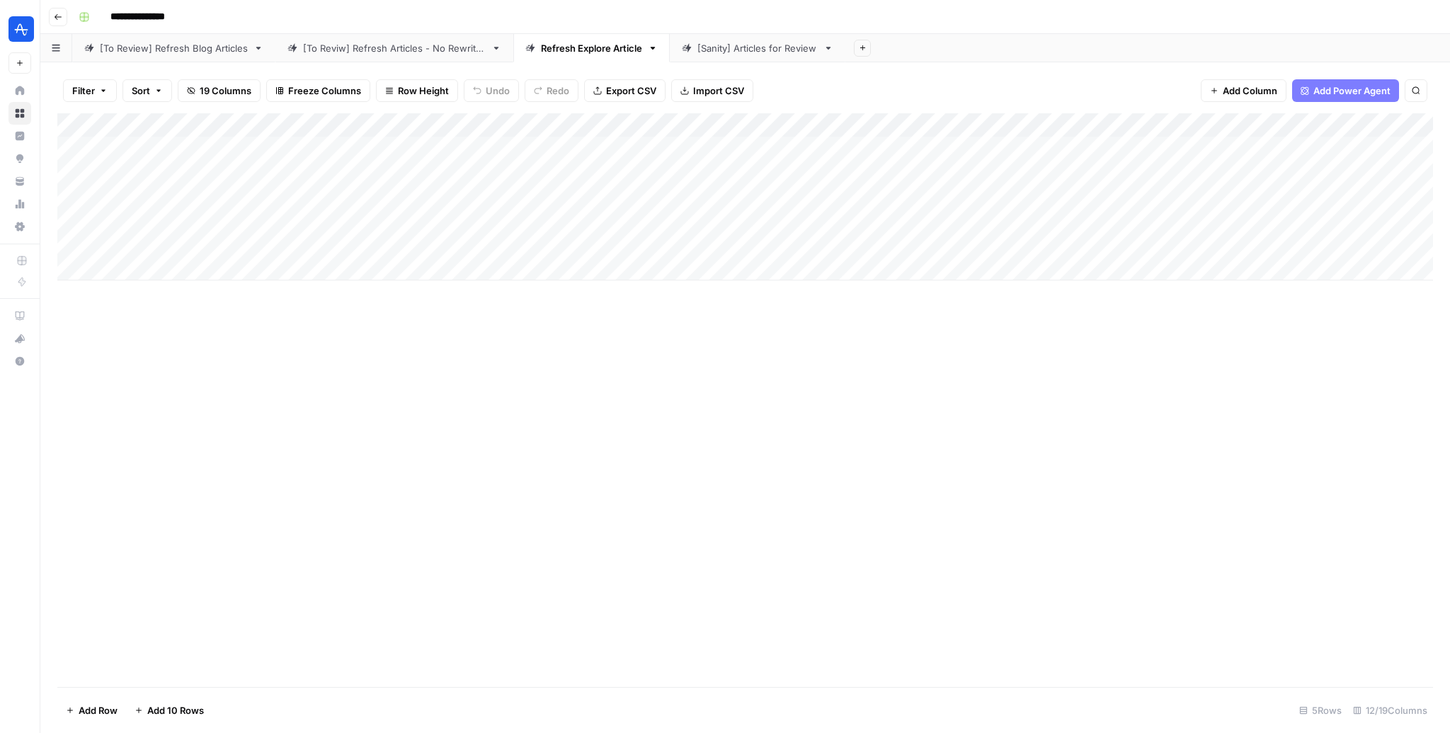
click at [50, 16] on button "Go back" at bounding box center [58, 17] width 18 height 18
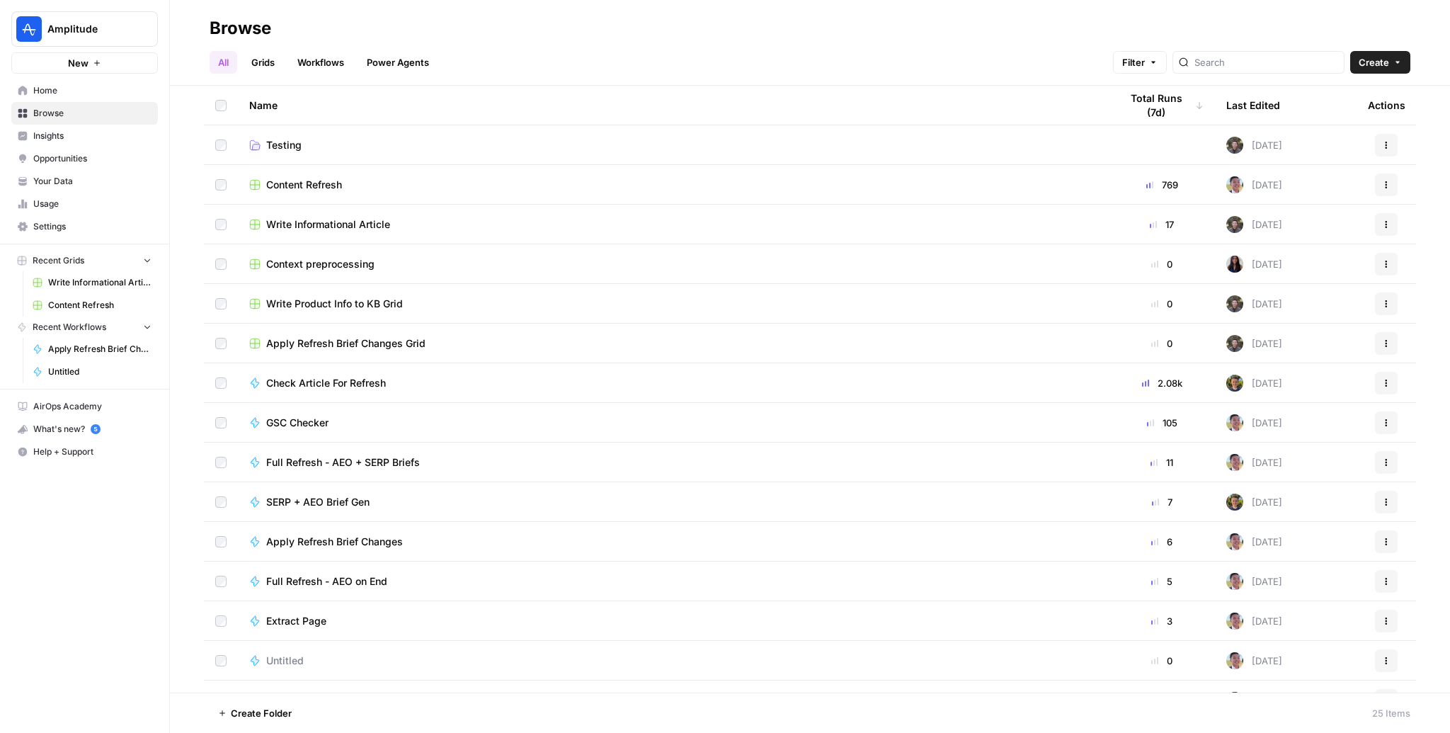
click at [59, 107] on span "Browse" at bounding box center [92, 113] width 118 height 13
click at [60, 183] on span "Your Data" at bounding box center [92, 181] width 118 height 13
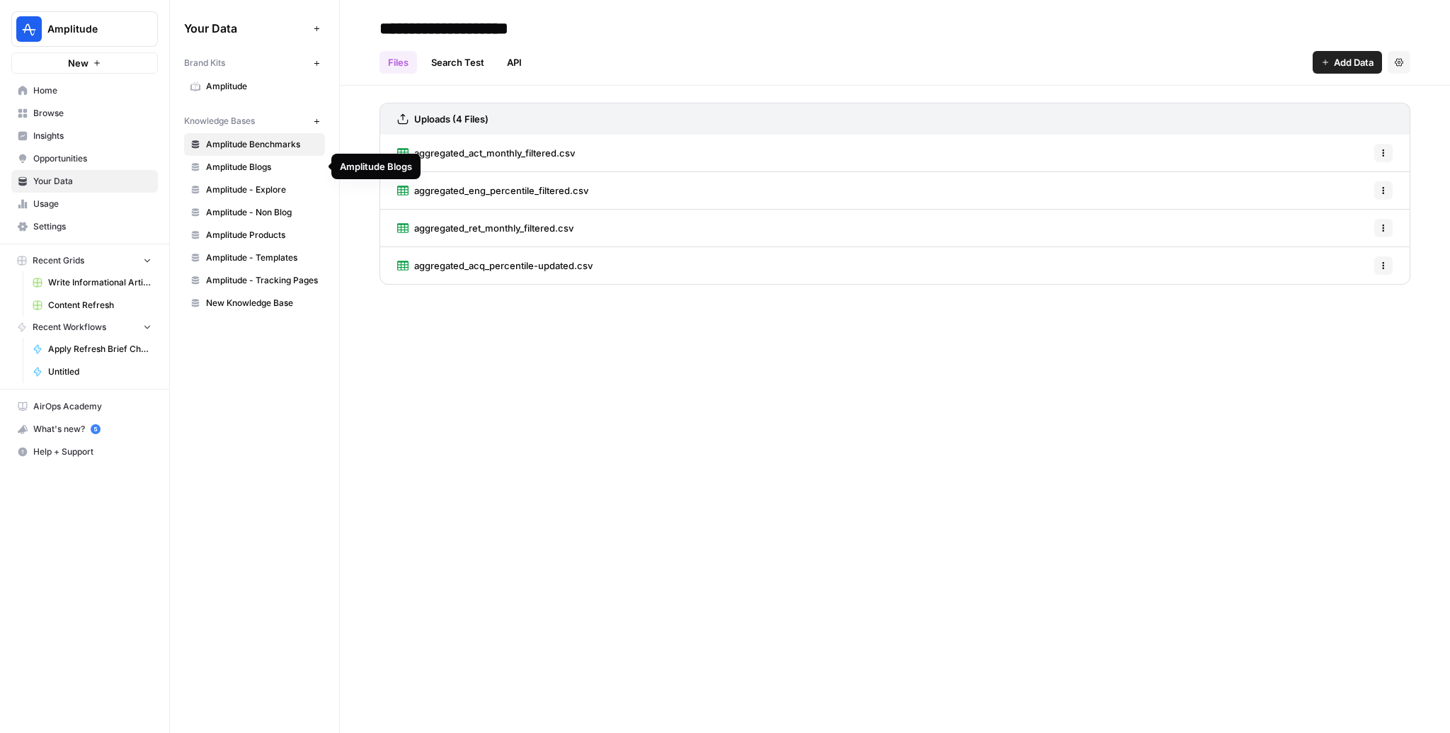
click at [256, 195] on link "Amplitude - Explore" at bounding box center [254, 189] width 141 height 23
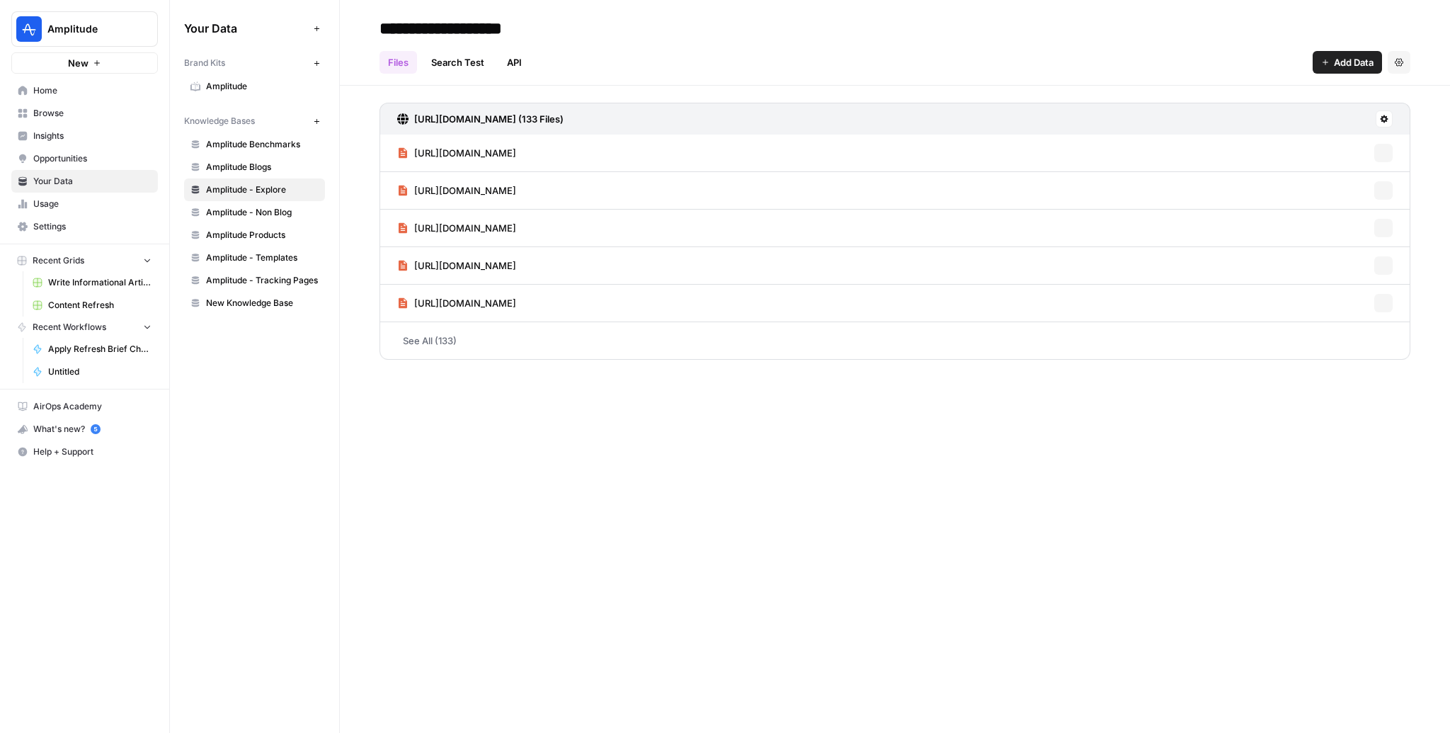
click at [260, 215] on span "Amplitude - Non Blog" at bounding box center [262, 212] width 113 height 13
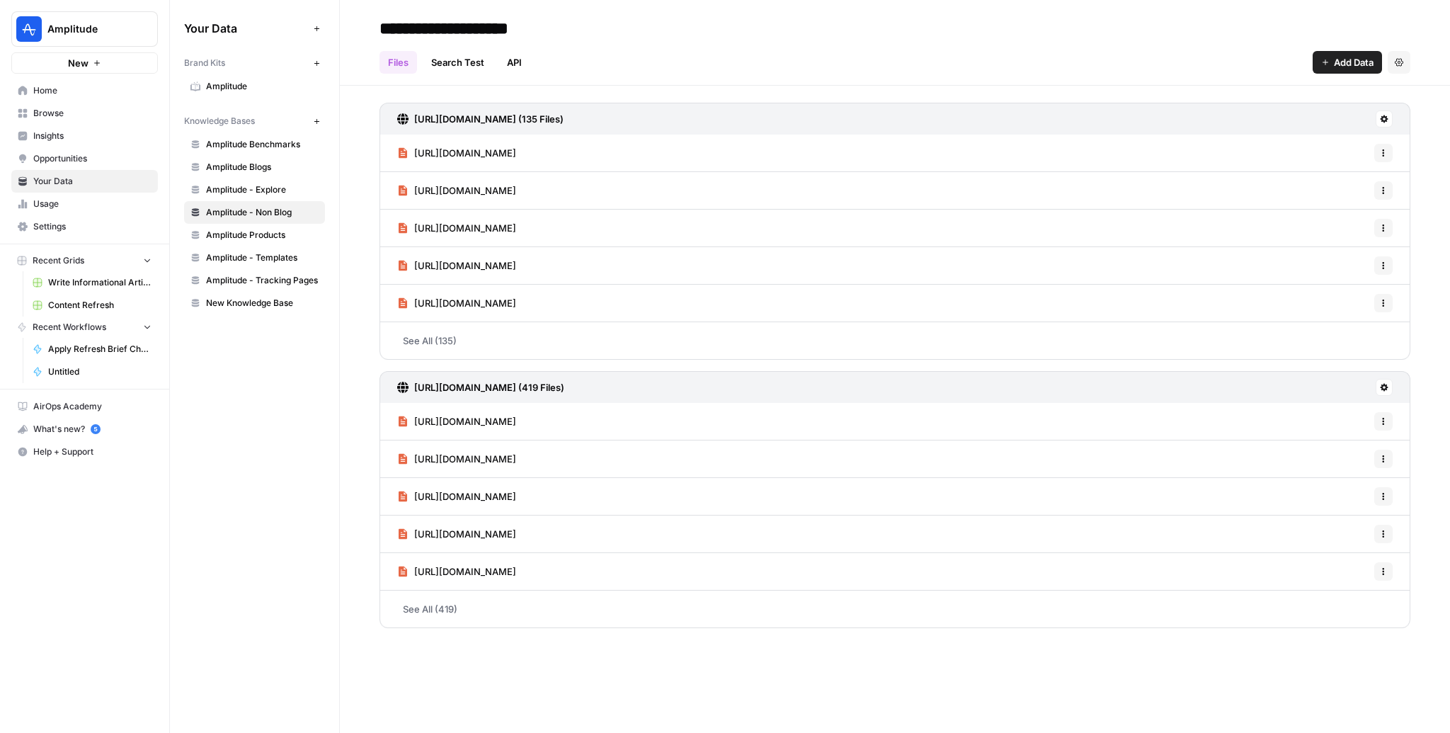
click at [433, 608] on link "See All (419)" at bounding box center [894, 608] width 1031 height 37
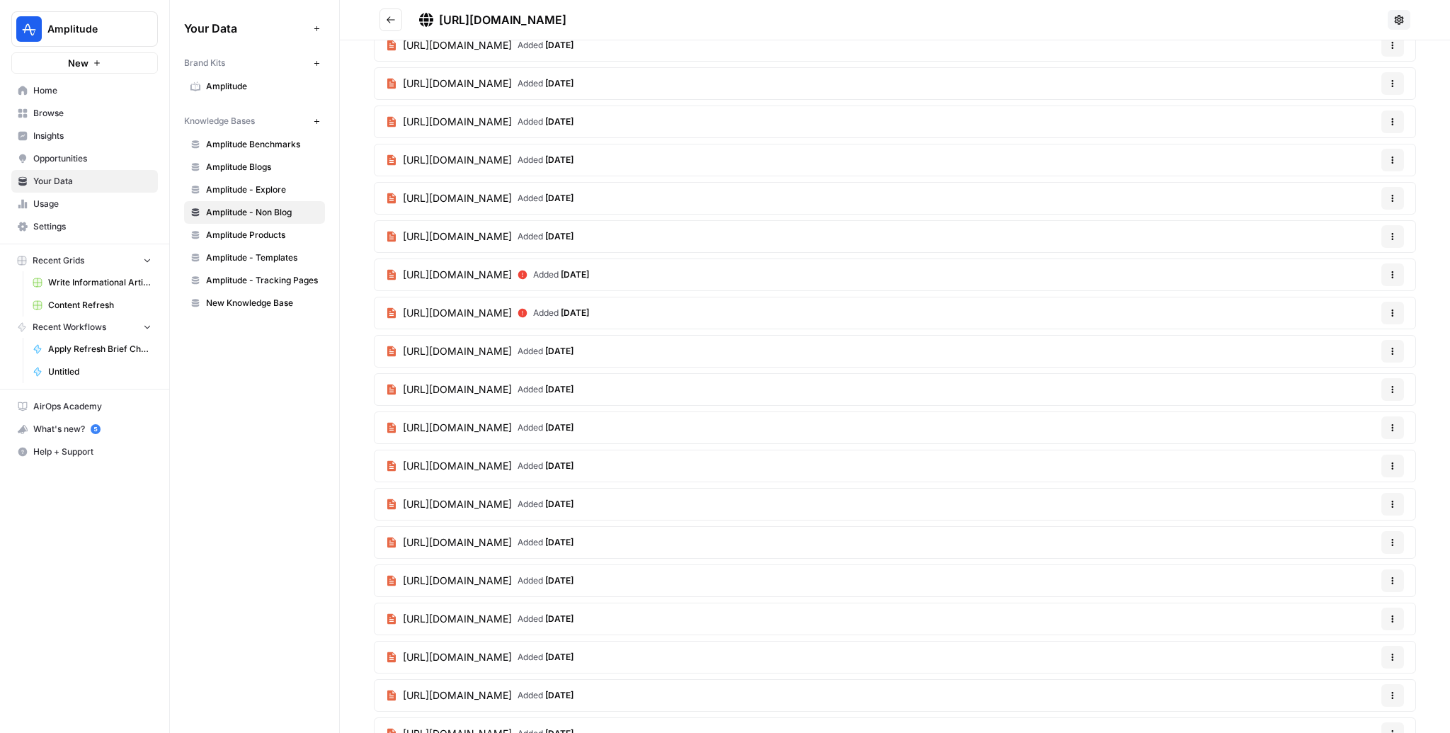
scroll to position [704, 0]
click at [410, 497] on span "[URL][DOMAIN_NAME]" at bounding box center [457, 501] width 109 height 14
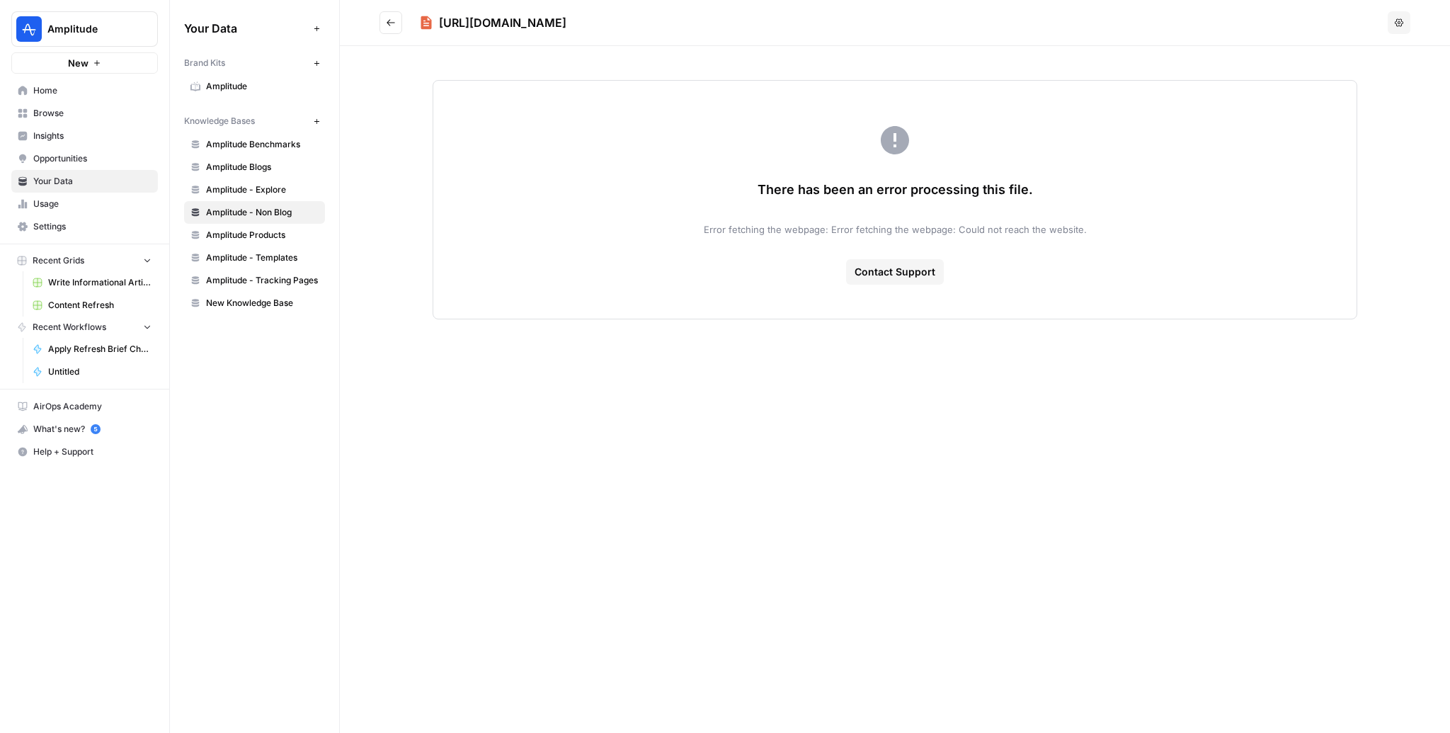
click at [455, 21] on div "[URL][DOMAIN_NAME]" at bounding box center [502, 22] width 127 height 17
copy div "[URL][DOMAIN_NAME] Options"
click at [273, 209] on span "Amplitude - Non Blog" at bounding box center [262, 212] width 113 height 13
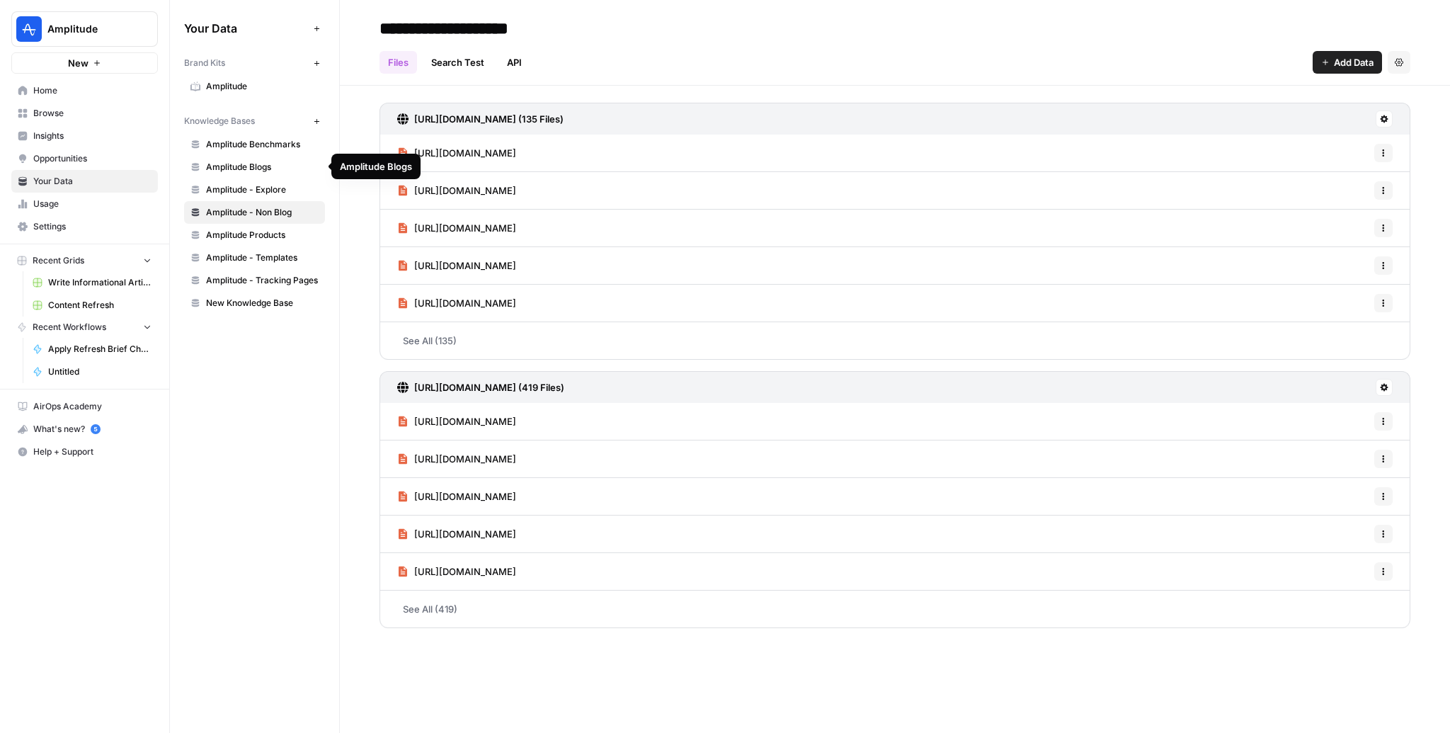
click at [261, 176] on link "Amplitude Blogs" at bounding box center [254, 167] width 141 height 23
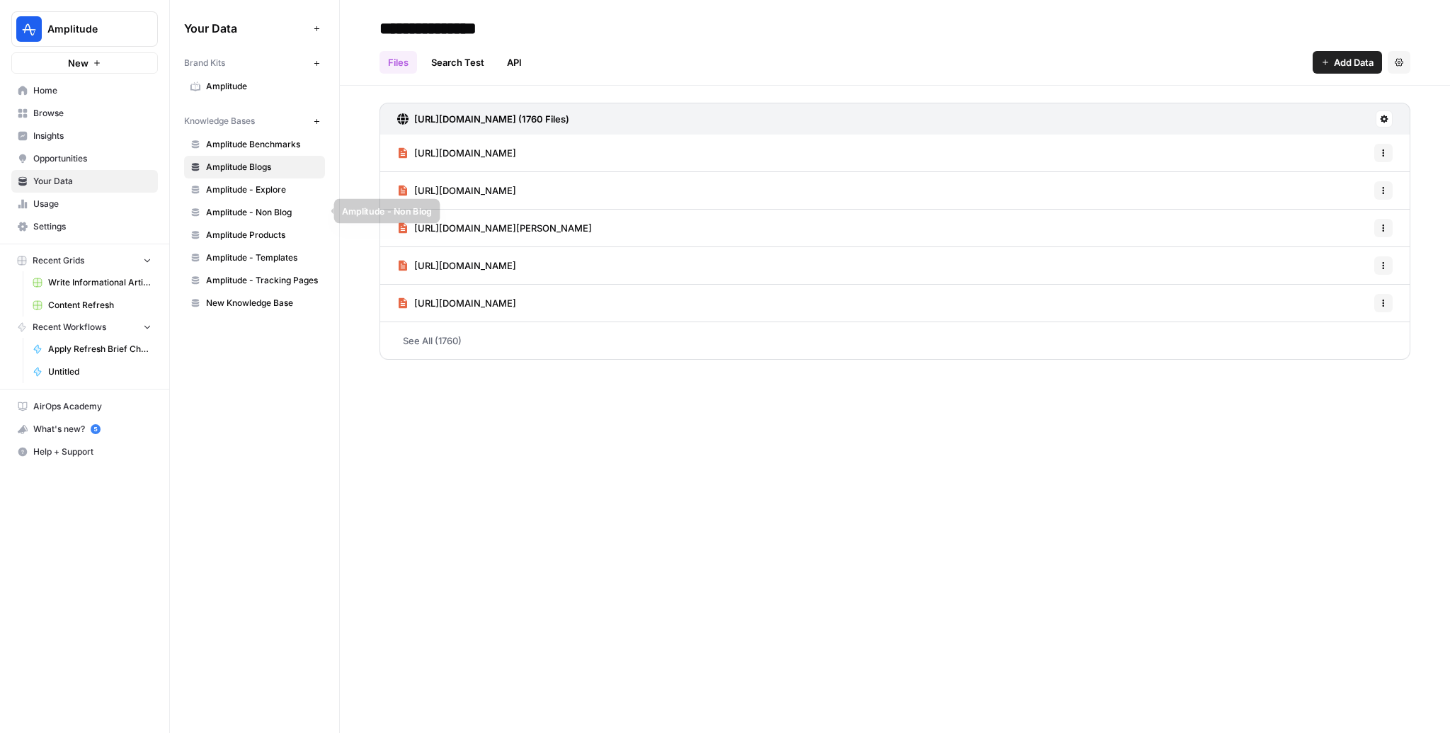
click at [259, 209] on span "Amplitude - Non Blog" at bounding box center [262, 212] width 113 height 13
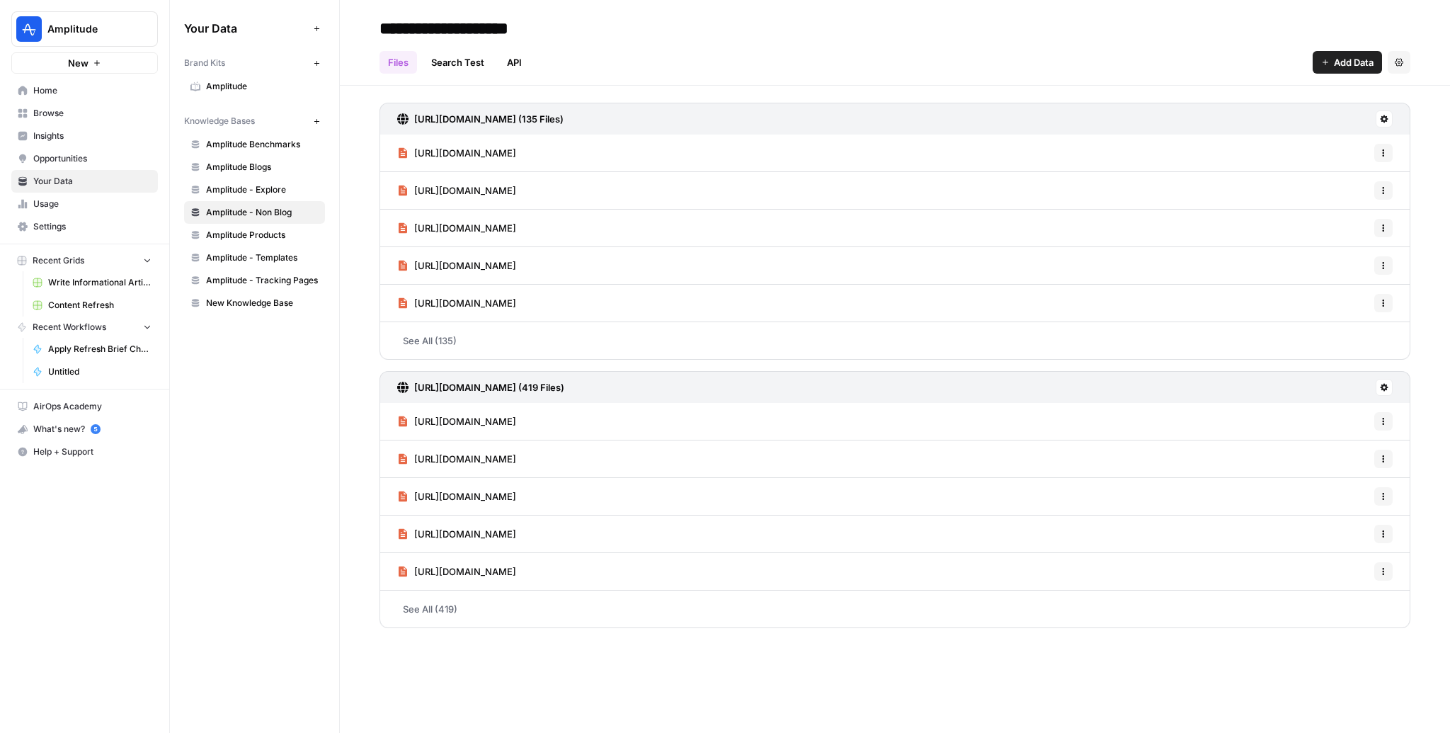
click at [1308, 65] on div "Files Search Test API Add Data Settings" at bounding box center [894, 57] width 1031 height 34
click at [1362, 60] on span "Add Data" at bounding box center [1354, 62] width 40 height 14
click at [1270, 111] on span "Web Scrape" at bounding box center [1299, 115] width 129 height 14
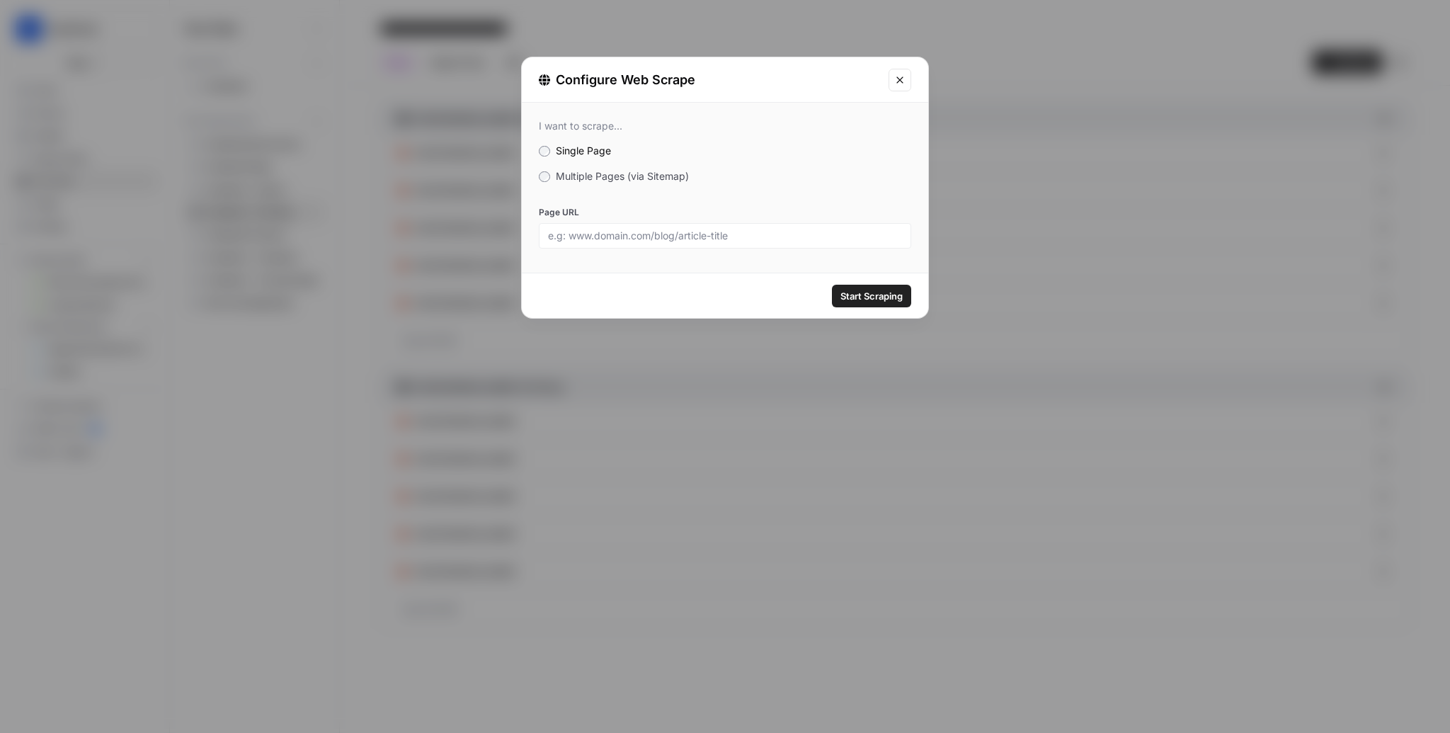
click at [608, 244] on div at bounding box center [725, 235] width 372 height 25
click at [608, 172] on span "Multiple Pages (via Sitemap)" at bounding box center [622, 176] width 133 height 12
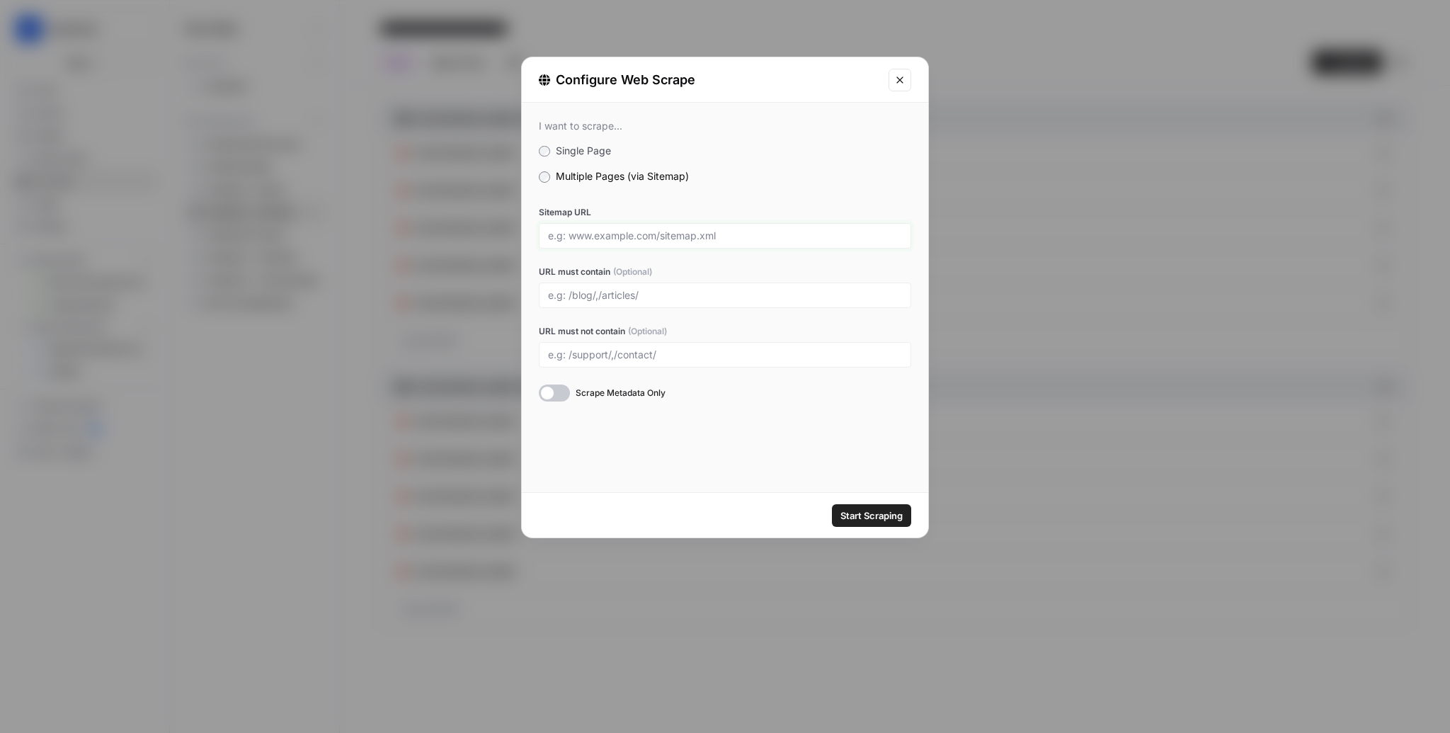
click at [624, 241] on input "Sitemap URL" at bounding box center [725, 235] width 354 height 13
click at [593, 225] on div at bounding box center [725, 235] width 372 height 25
click at [630, 248] on div at bounding box center [725, 235] width 372 height 25
click at [630, 236] on input "Sitemap URL" at bounding box center [725, 235] width 354 height 13
paste input "[URL][DOMAIN_NAME]"
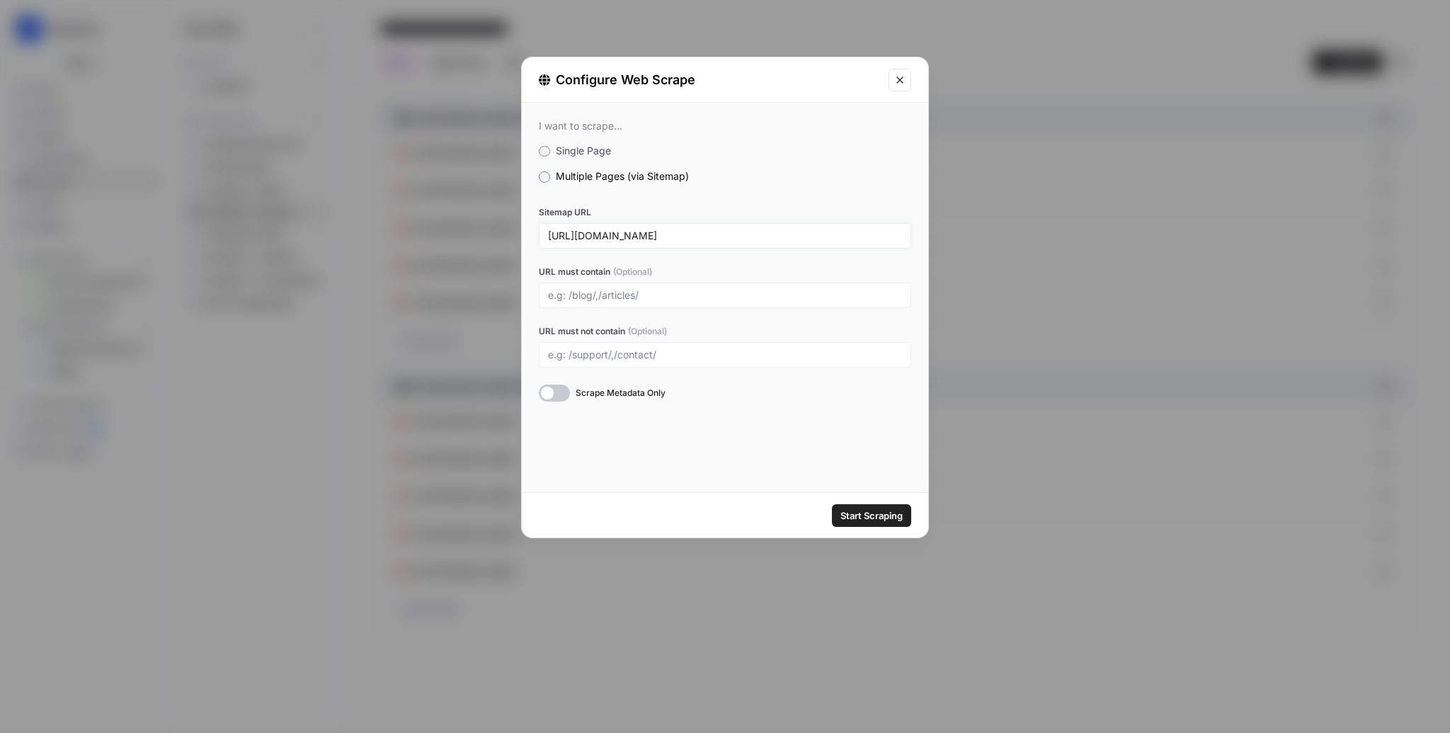
type input "[URL][DOMAIN_NAME]"
click at [631, 297] on input "URL must contain (Optional)" at bounding box center [725, 295] width 354 height 13
type input "t"
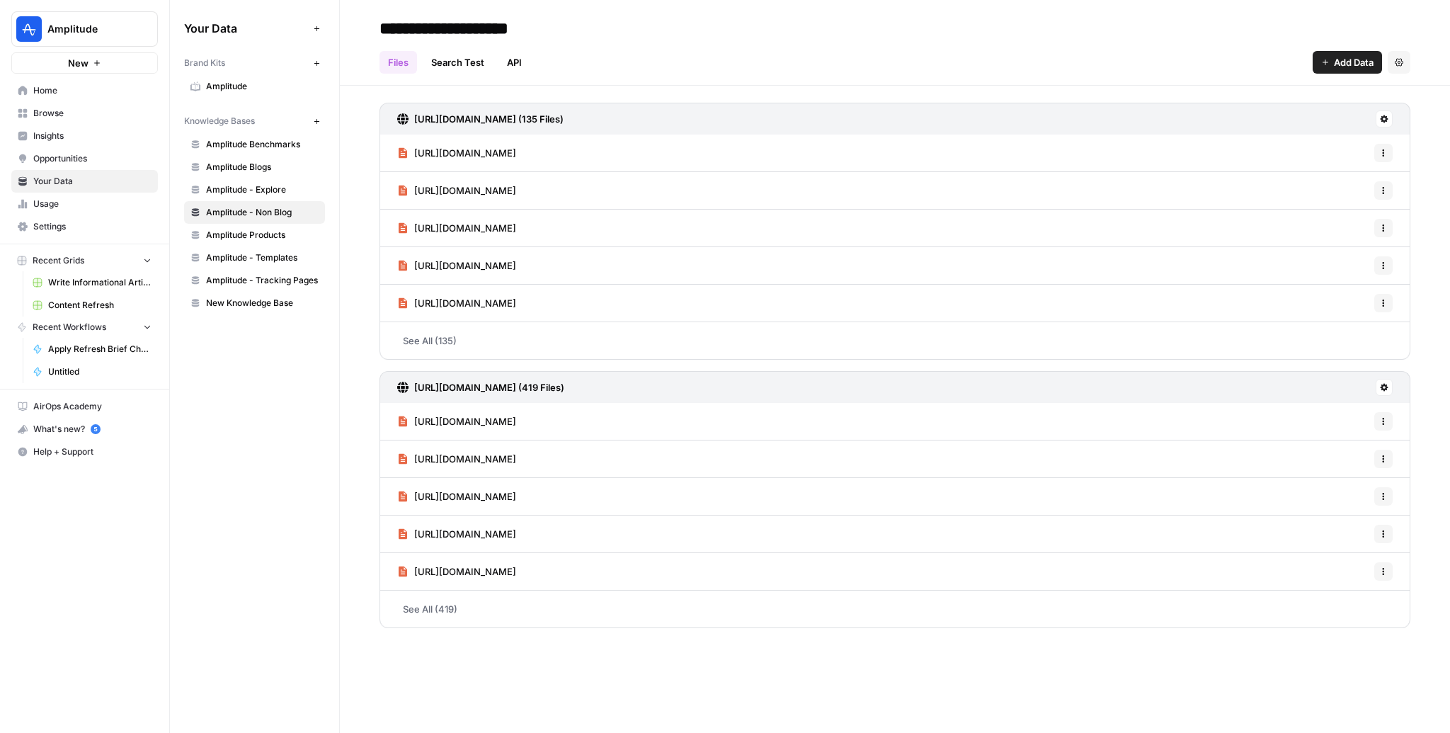
click at [426, 605] on link "See All (419)" at bounding box center [894, 608] width 1031 height 37
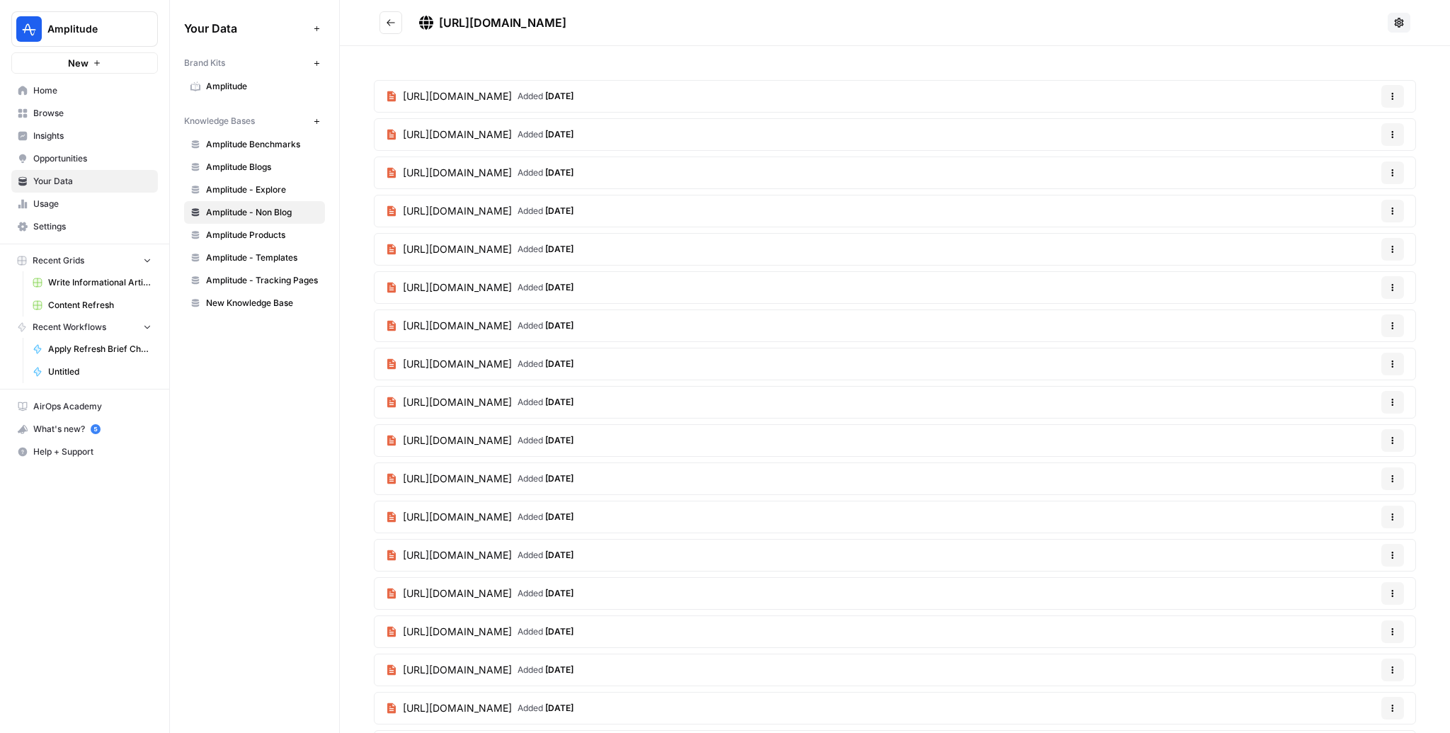
click at [242, 236] on span "Amplitude Products" at bounding box center [262, 235] width 113 height 13
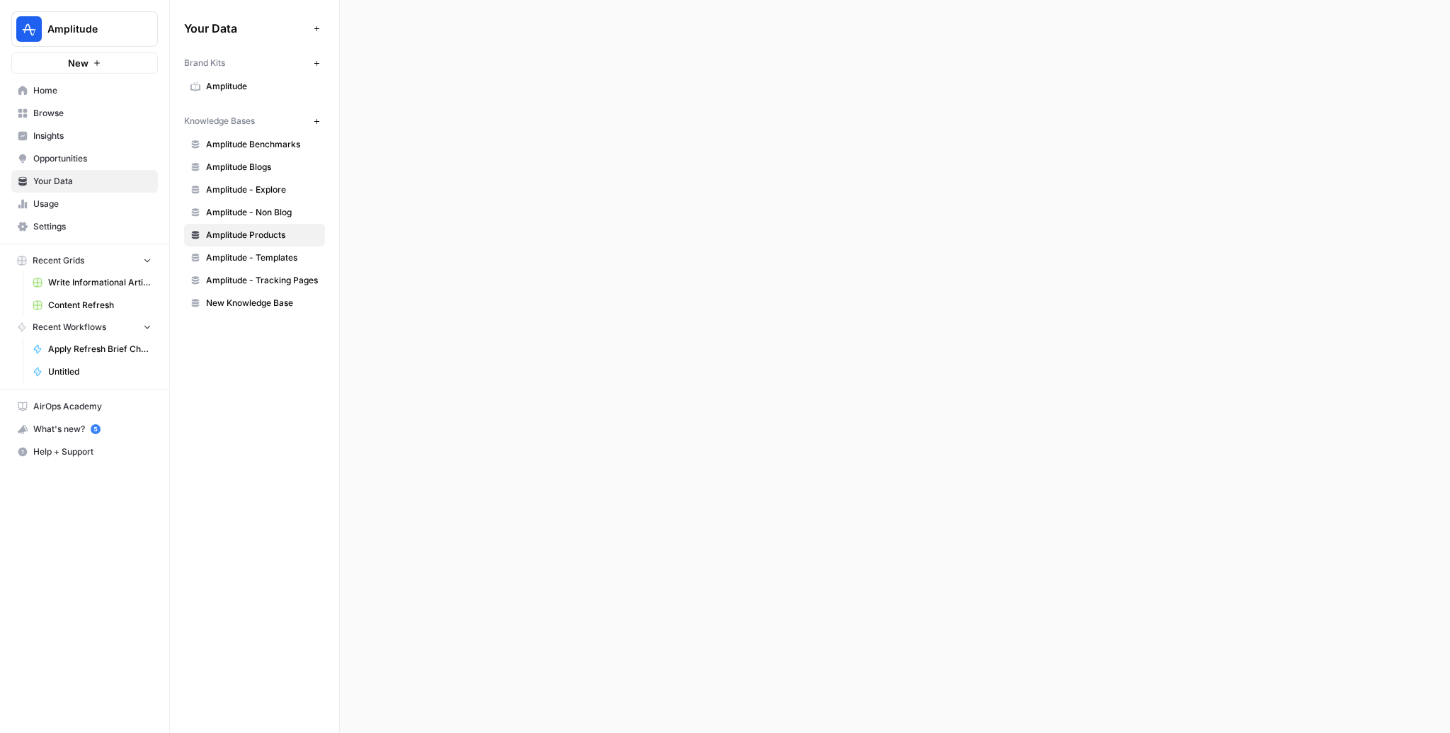
click at [242, 236] on span "Amplitude Products" at bounding box center [262, 235] width 113 height 13
